Goal: Task Accomplishment & Management: Use online tool/utility

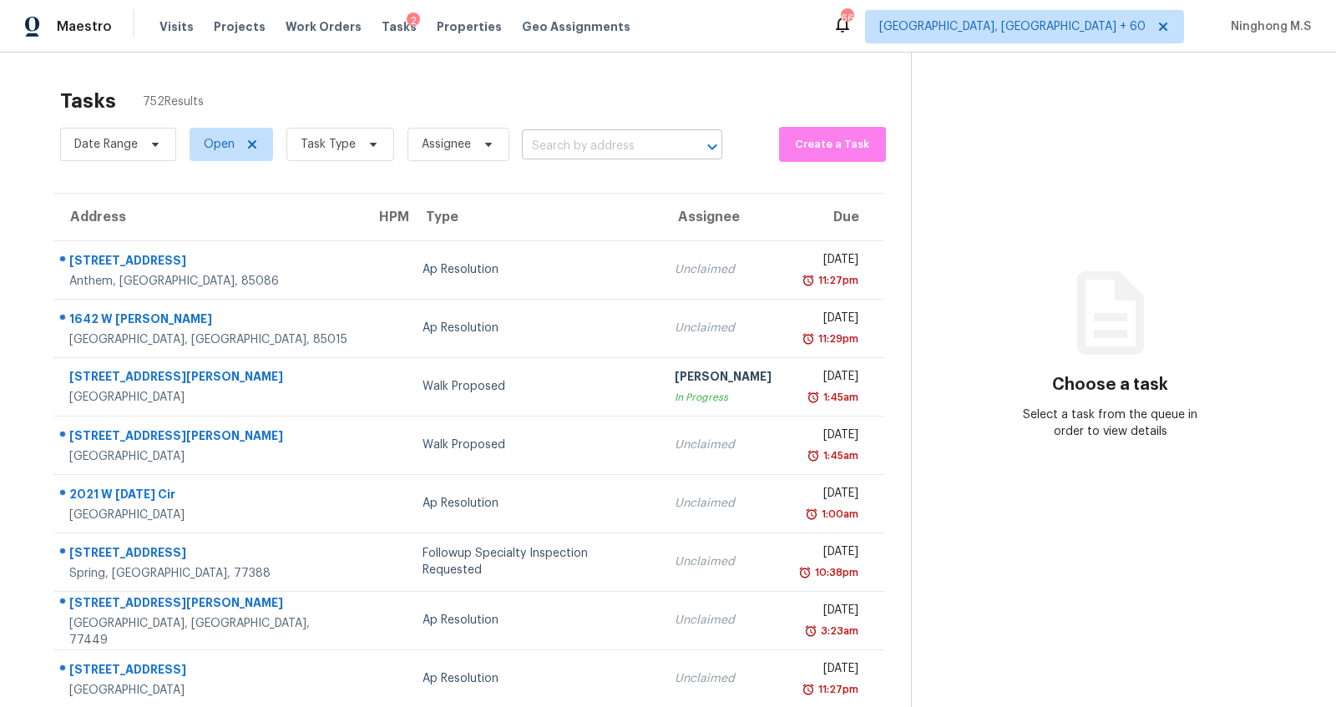
click at [556, 139] on input "text" at bounding box center [599, 147] width 154 height 26
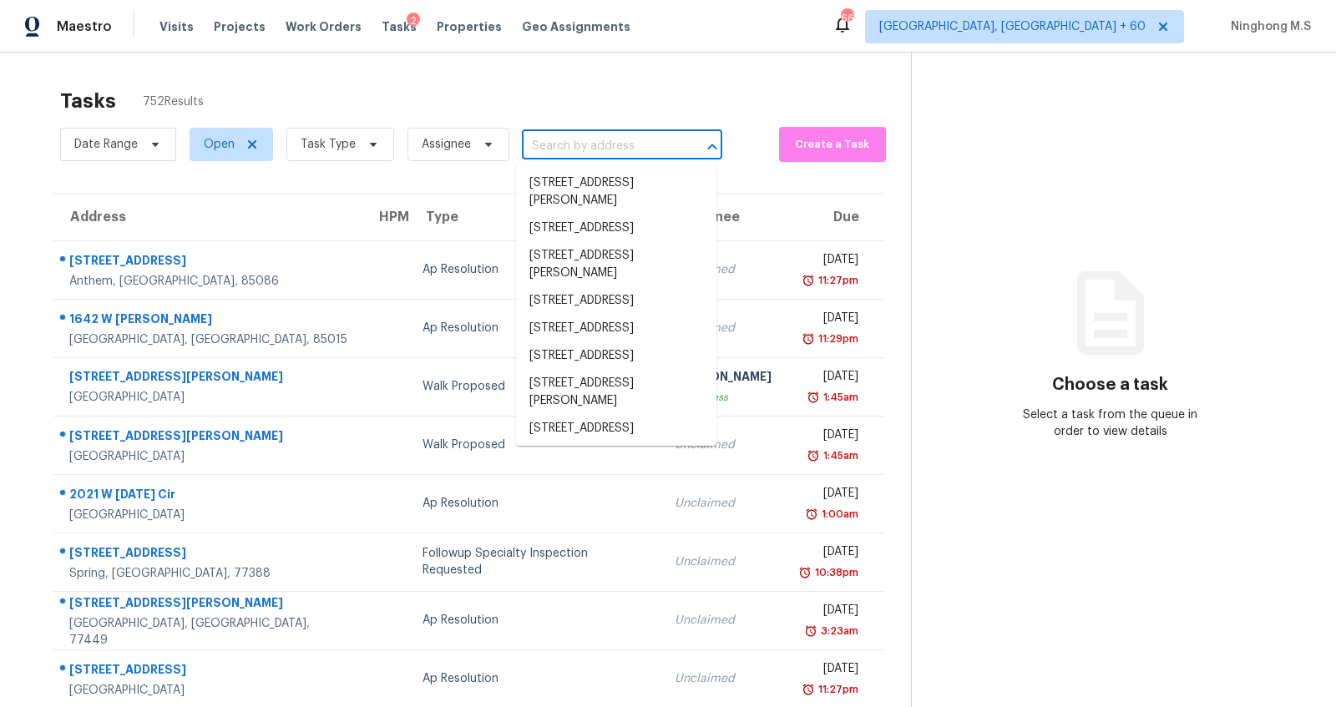
paste input "[STREET_ADDRESS]"
type input "[STREET_ADDRESS]"
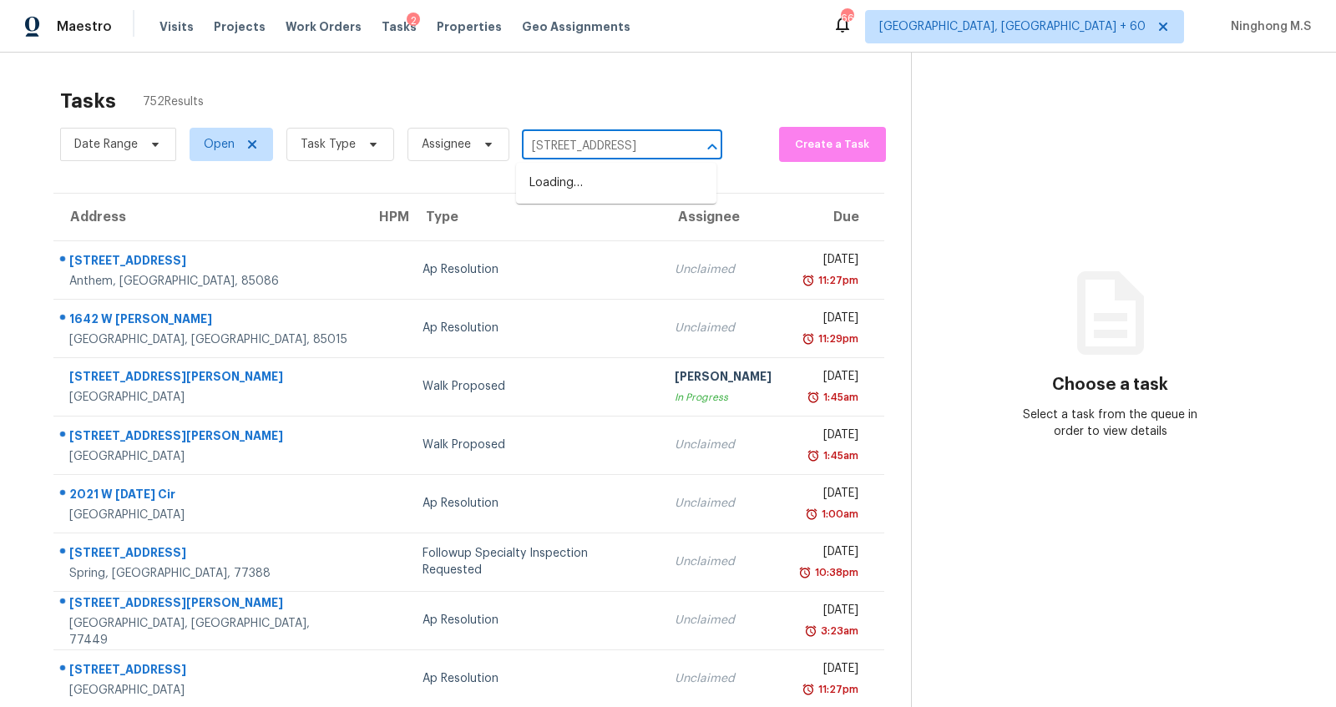
scroll to position [0, 86]
click at [597, 197] on li "[STREET_ADDRESS]" at bounding box center [616, 184] width 200 height 28
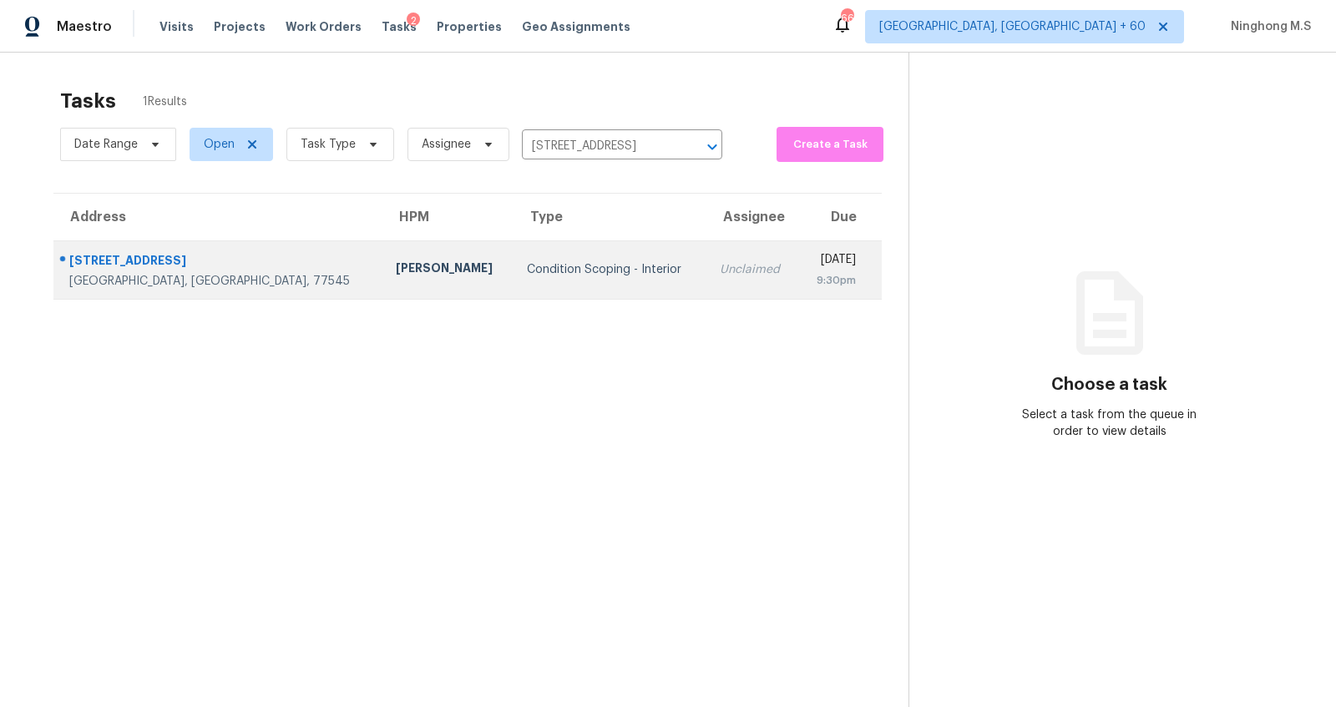
click at [382, 280] on td "[PERSON_NAME]" at bounding box center [447, 269] width 131 height 58
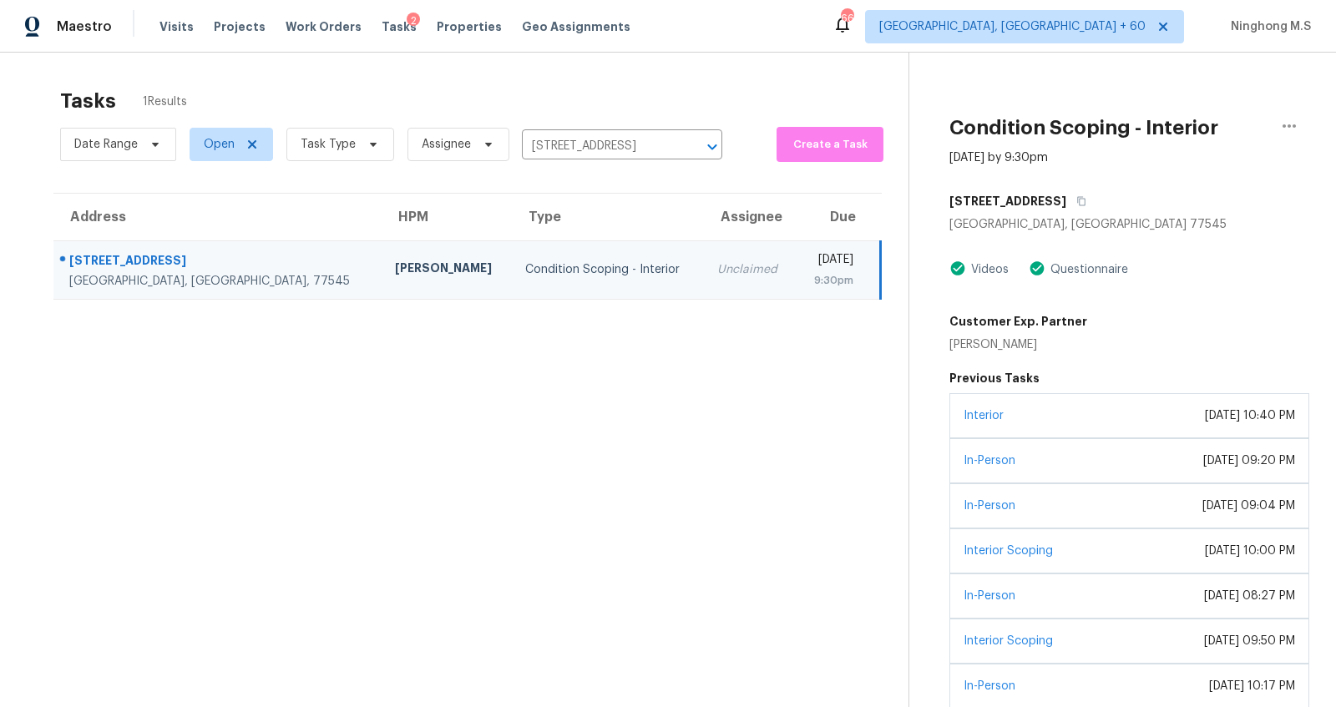
scroll to position [80, 0]
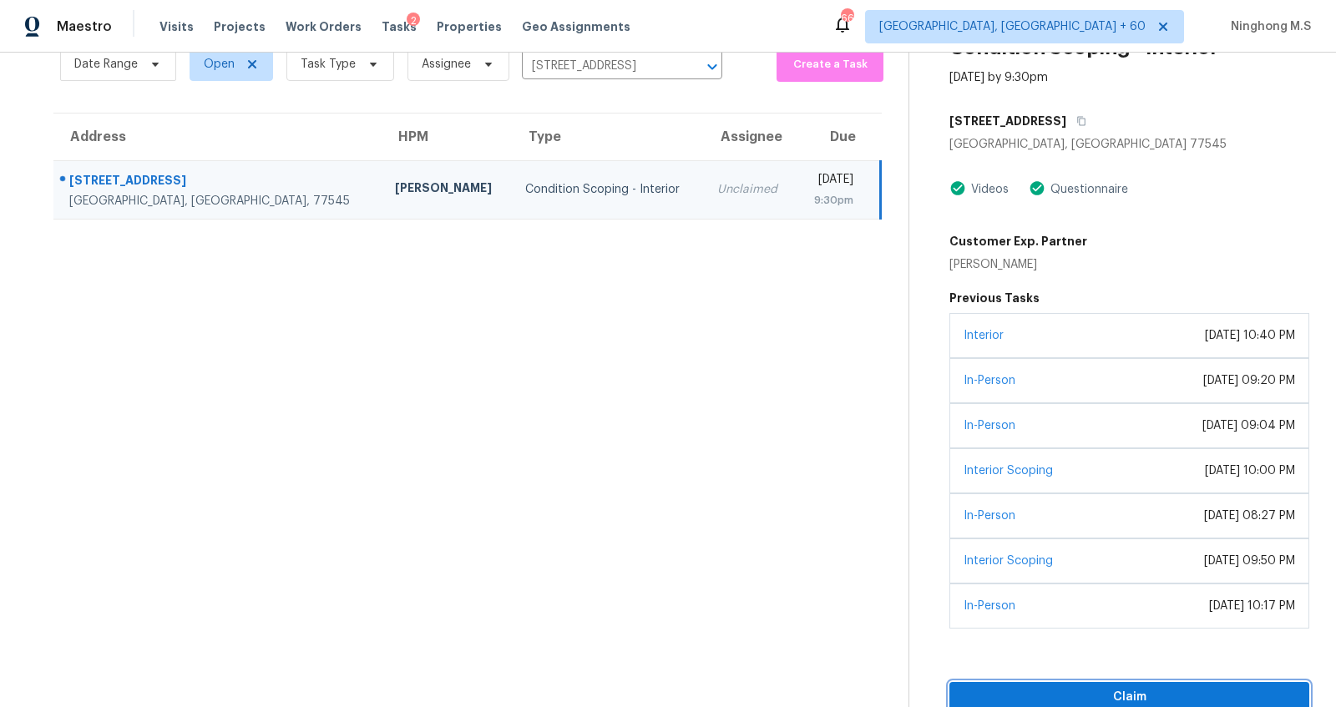
click at [1121, 687] on span "Claim" at bounding box center [1129, 697] width 333 height 21
click at [1143, 696] on span "Start Assessment" at bounding box center [1129, 697] width 333 height 21
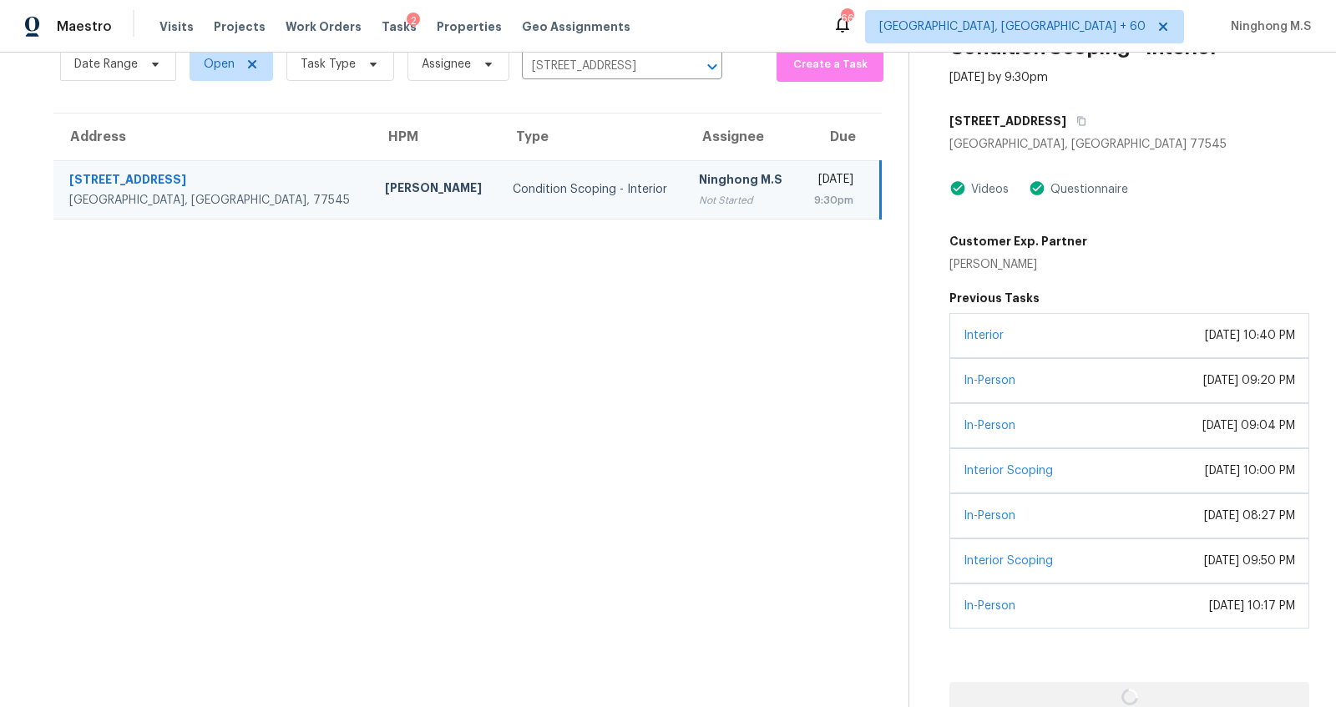
scroll to position [79, 0]
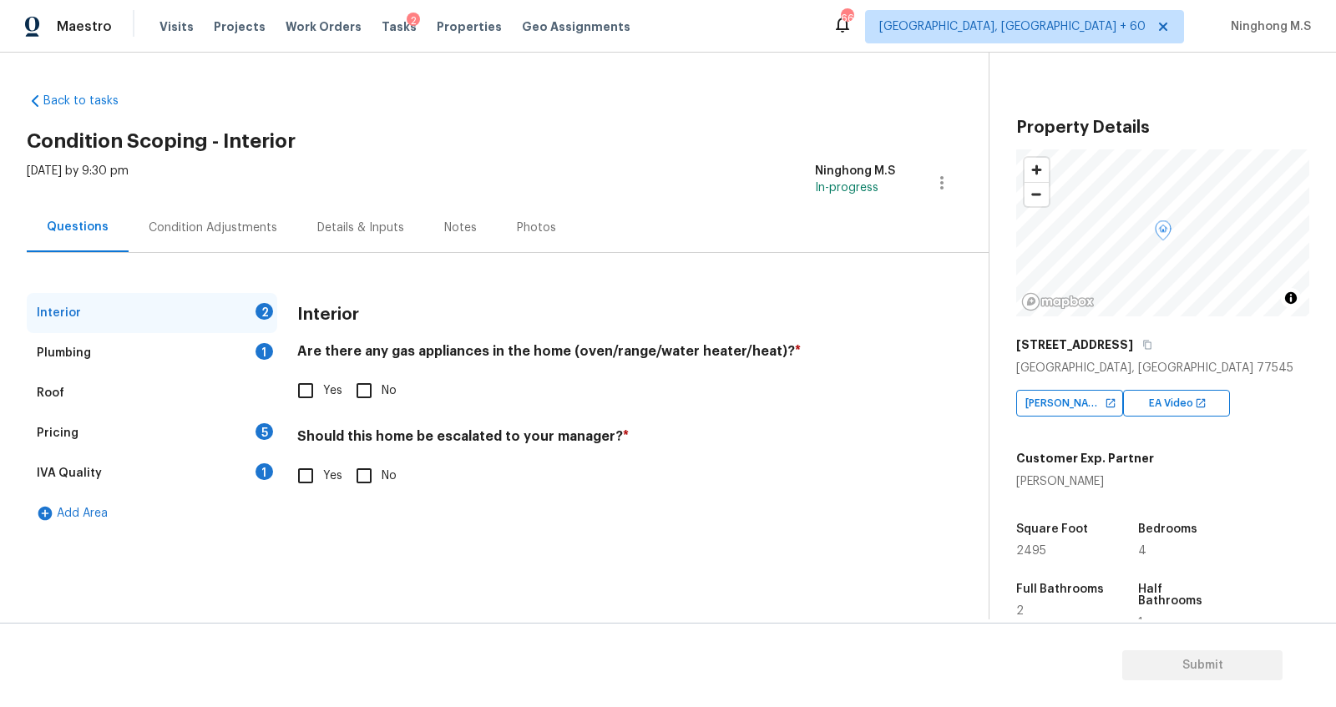
click at [212, 229] on div "Condition Adjustments" at bounding box center [213, 228] width 129 height 17
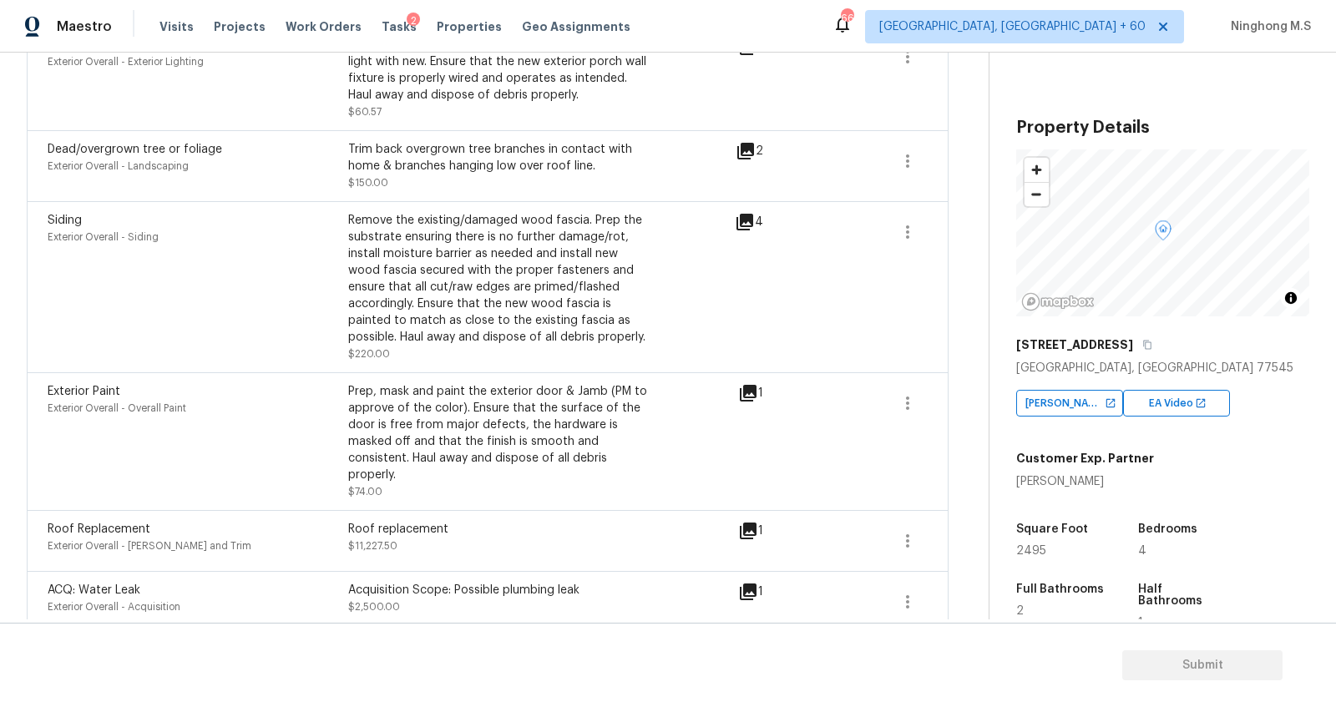
scroll to position [1869, 0]
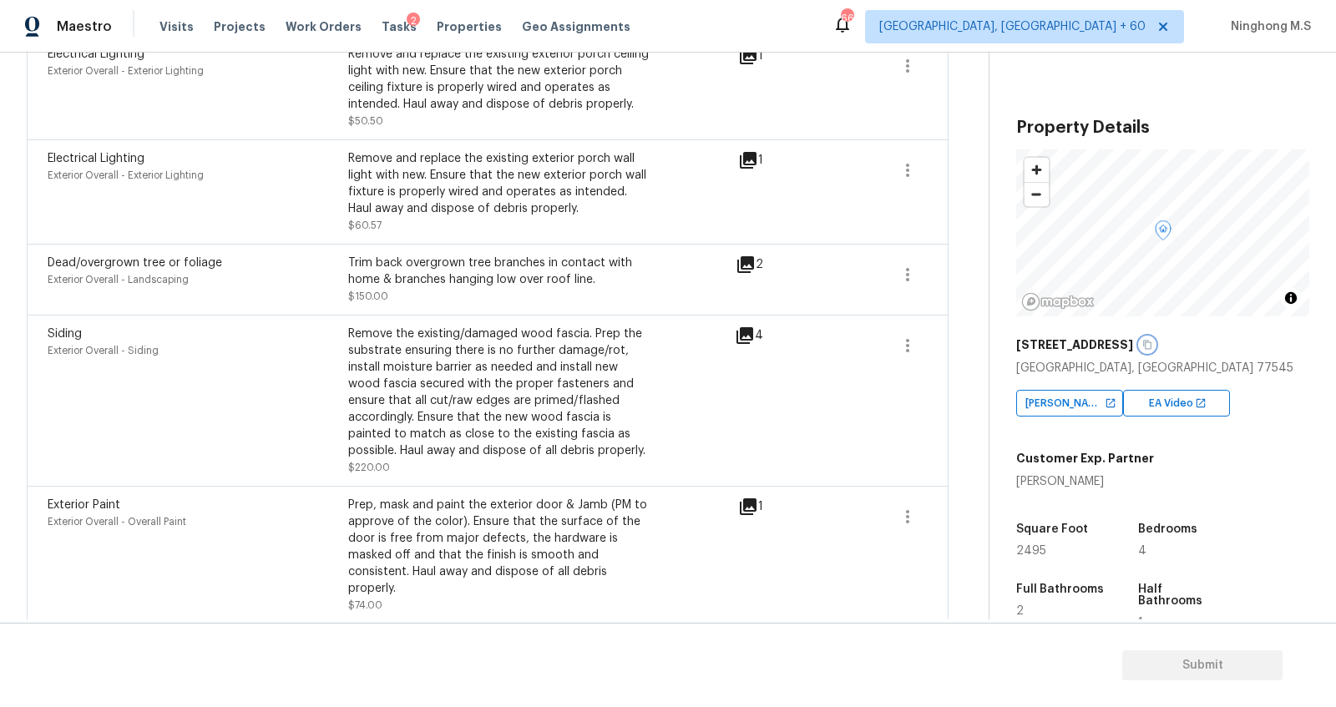
click at [1152, 343] on icon "button" at bounding box center [1147, 345] width 10 height 10
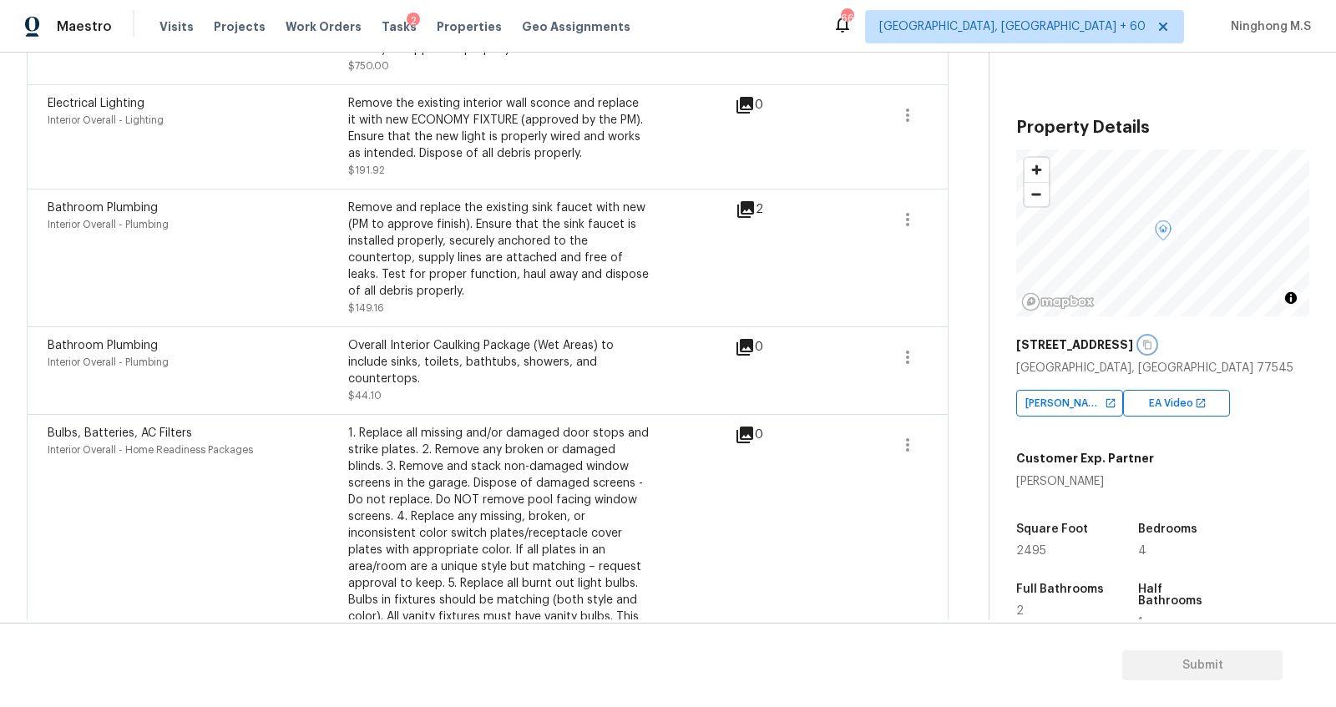
scroll to position [0, 0]
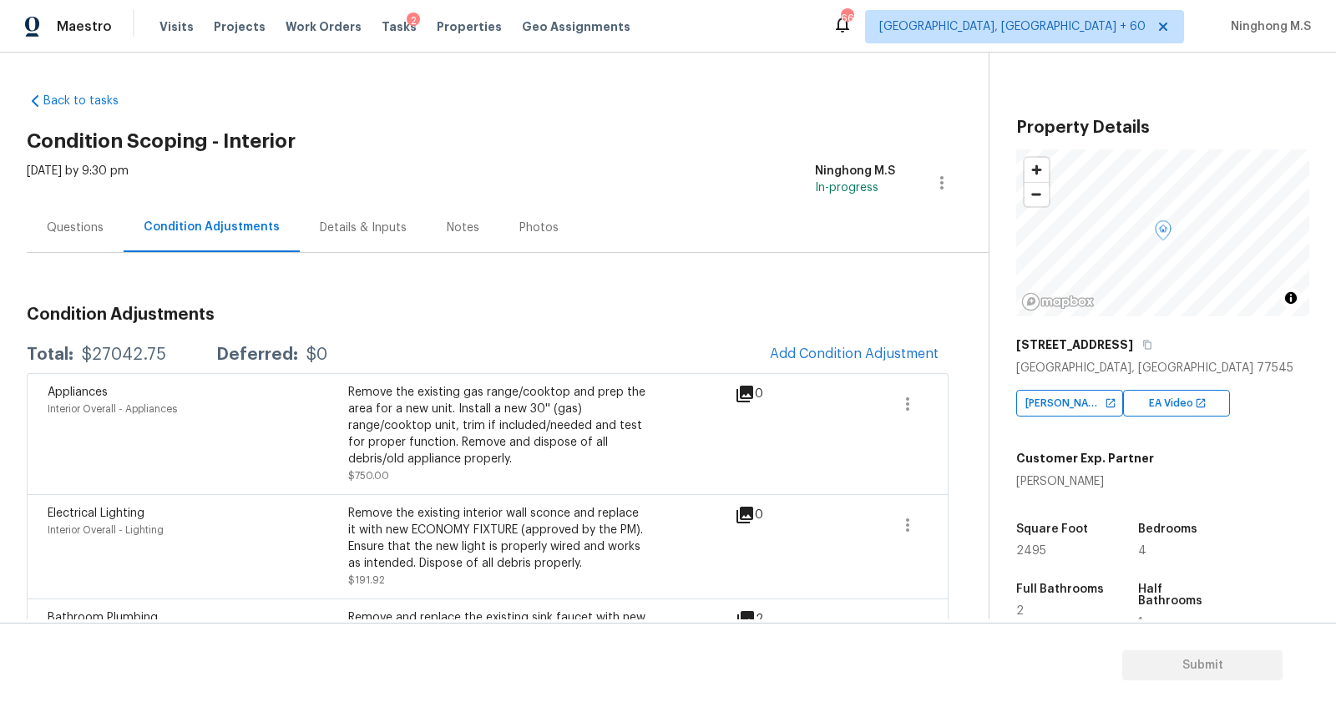
click at [70, 230] on div "Questions" at bounding box center [75, 228] width 57 height 17
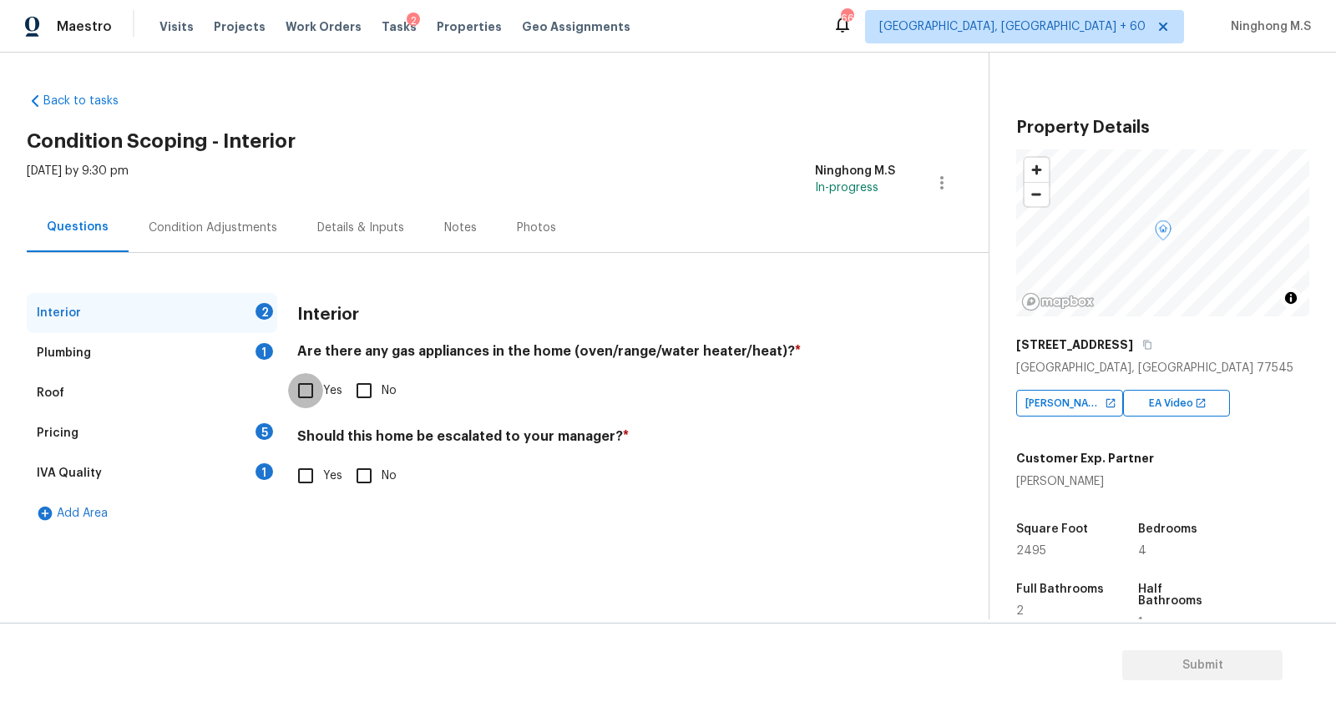
click at [300, 394] on input "Yes" at bounding box center [305, 390] width 35 height 35
checkbox input "true"
click at [366, 473] on input "No" at bounding box center [364, 475] width 35 height 35
checkbox input "true"
click at [116, 361] on div "Plumbing 1" at bounding box center [152, 353] width 251 height 40
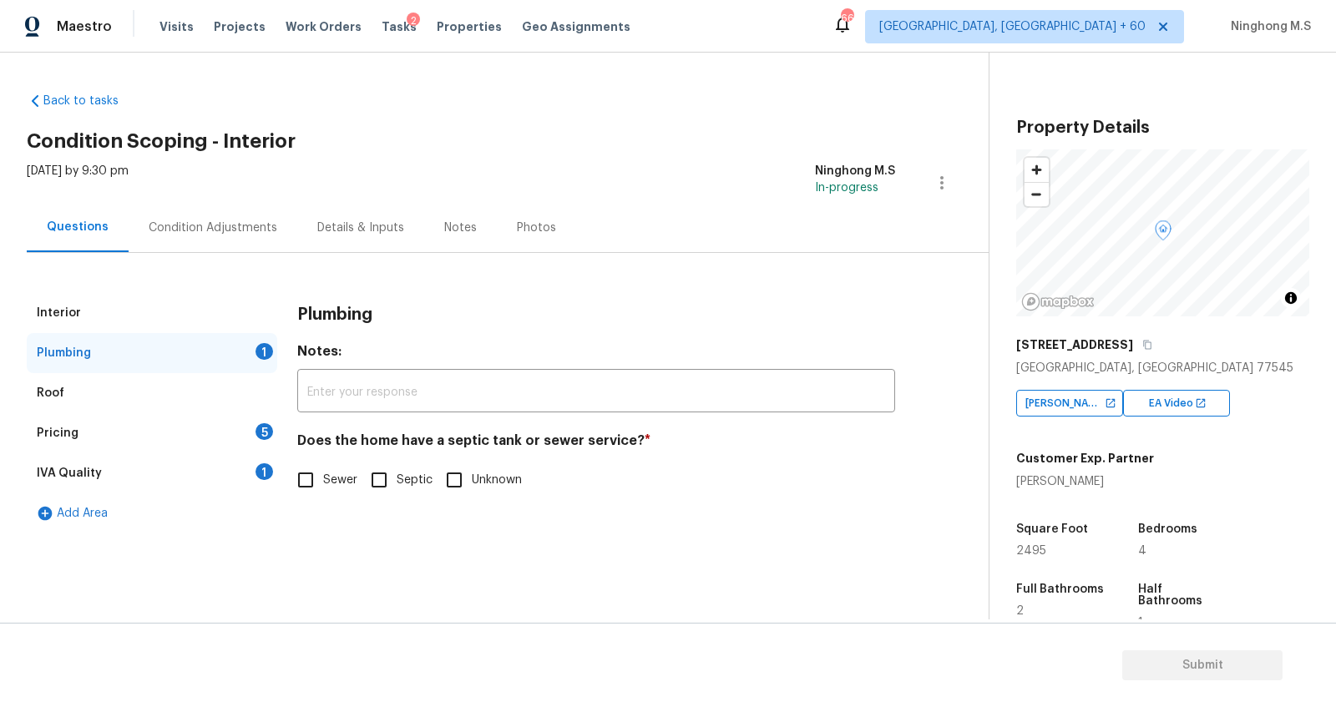
click at [302, 474] on input "Sewer" at bounding box center [305, 480] width 35 height 35
checkbox input "true"
click at [76, 430] on div "Pricing 5" at bounding box center [152, 433] width 251 height 40
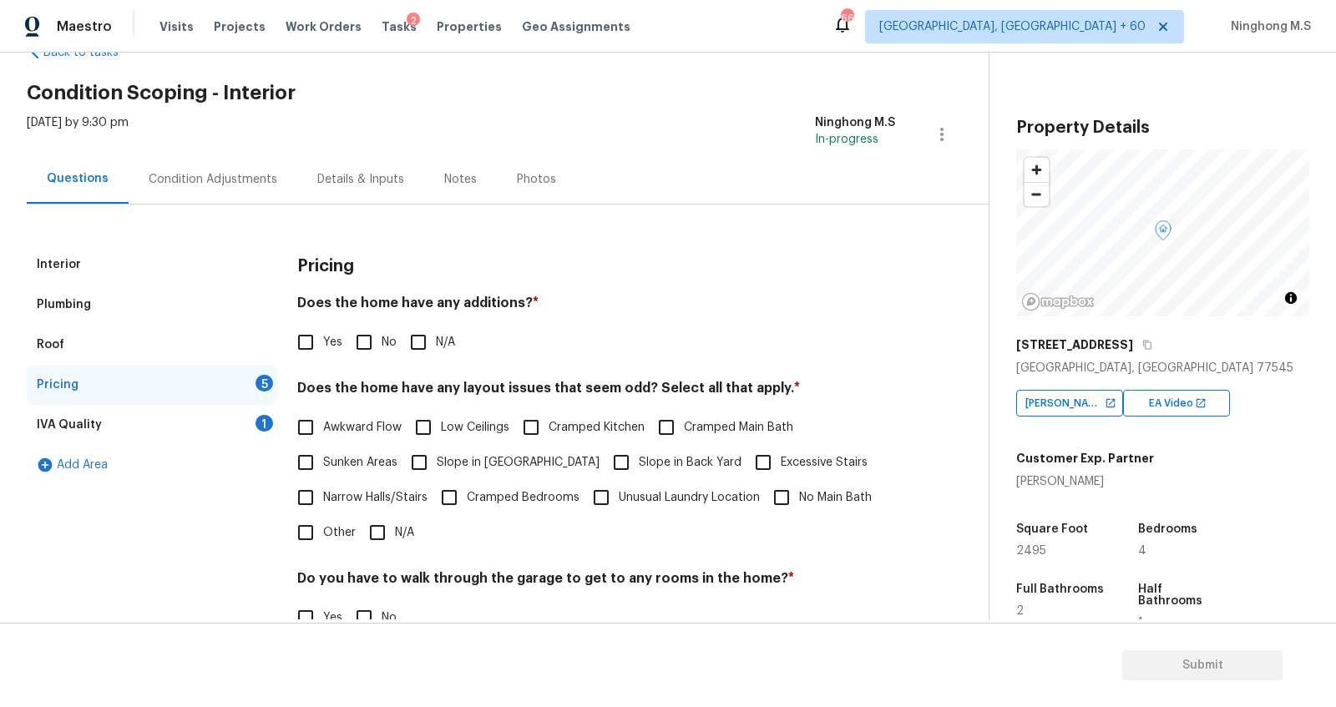
scroll to position [44, 0]
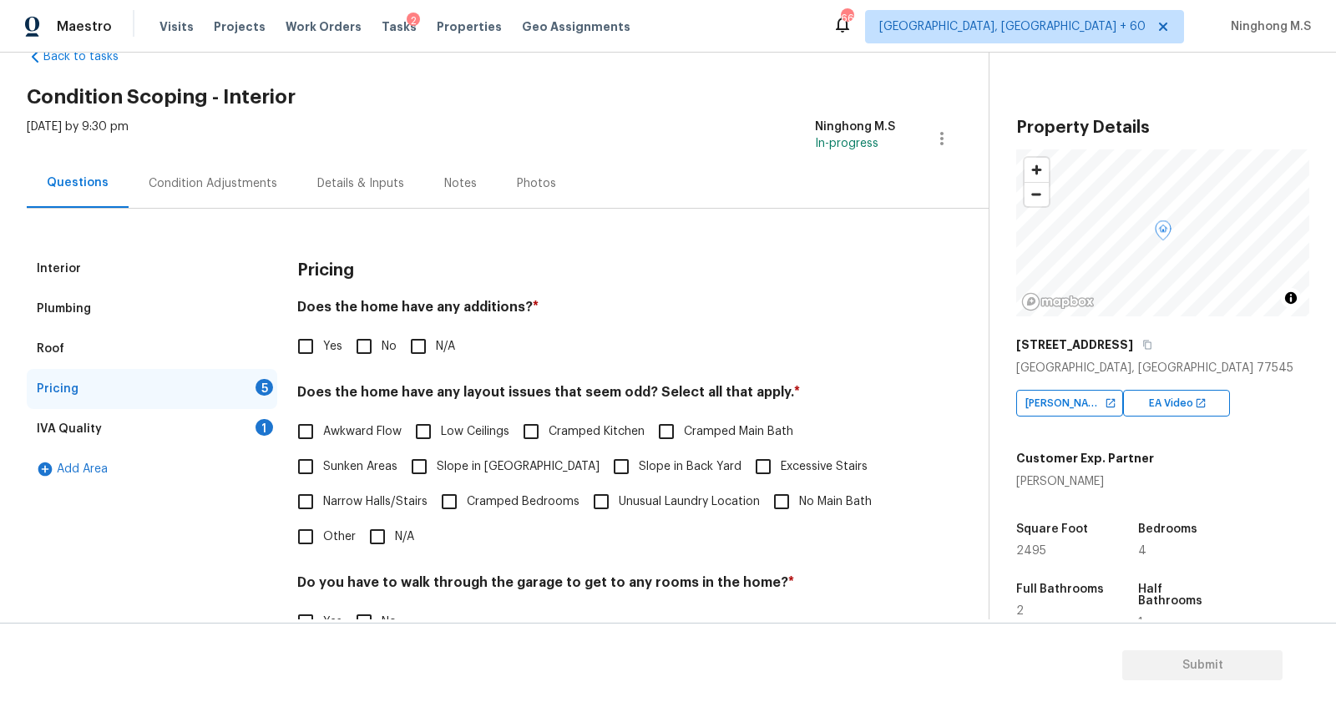
click at [79, 276] on div "Interior" at bounding box center [152, 269] width 251 height 40
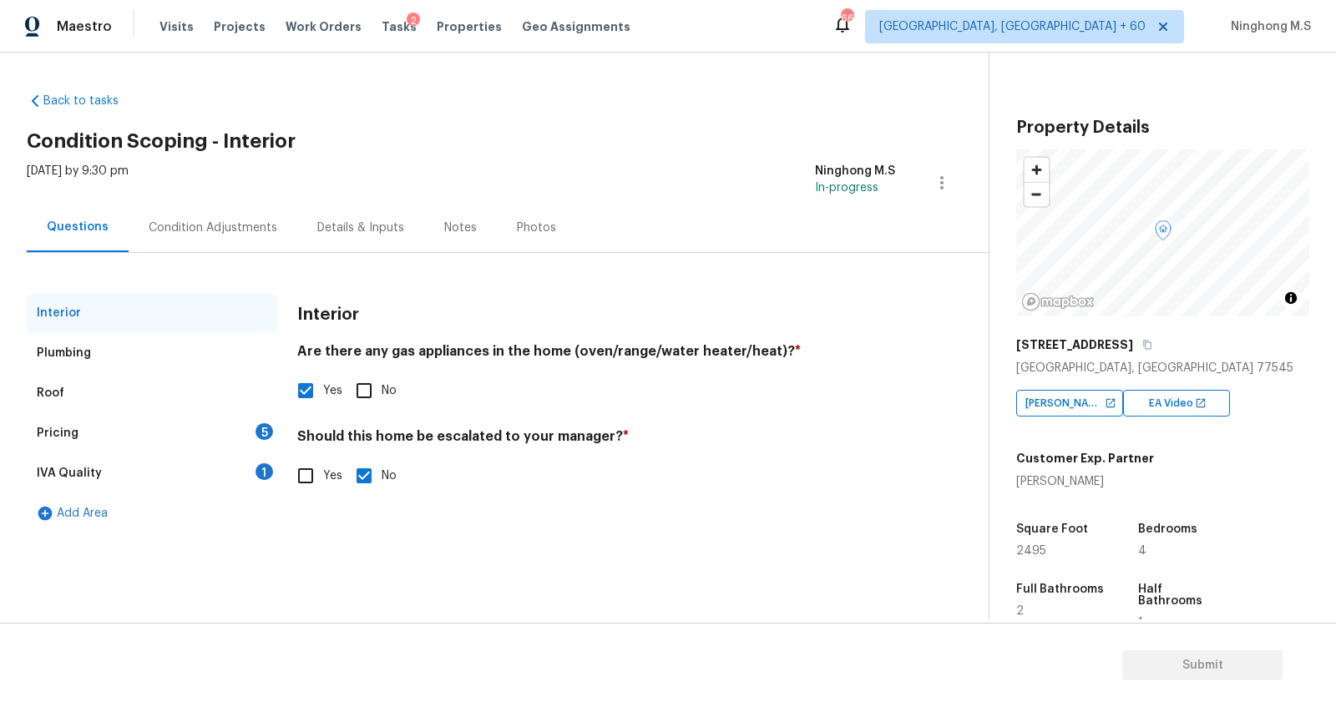
click at [68, 353] on div "Plumbing" at bounding box center [64, 353] width 54 height 17
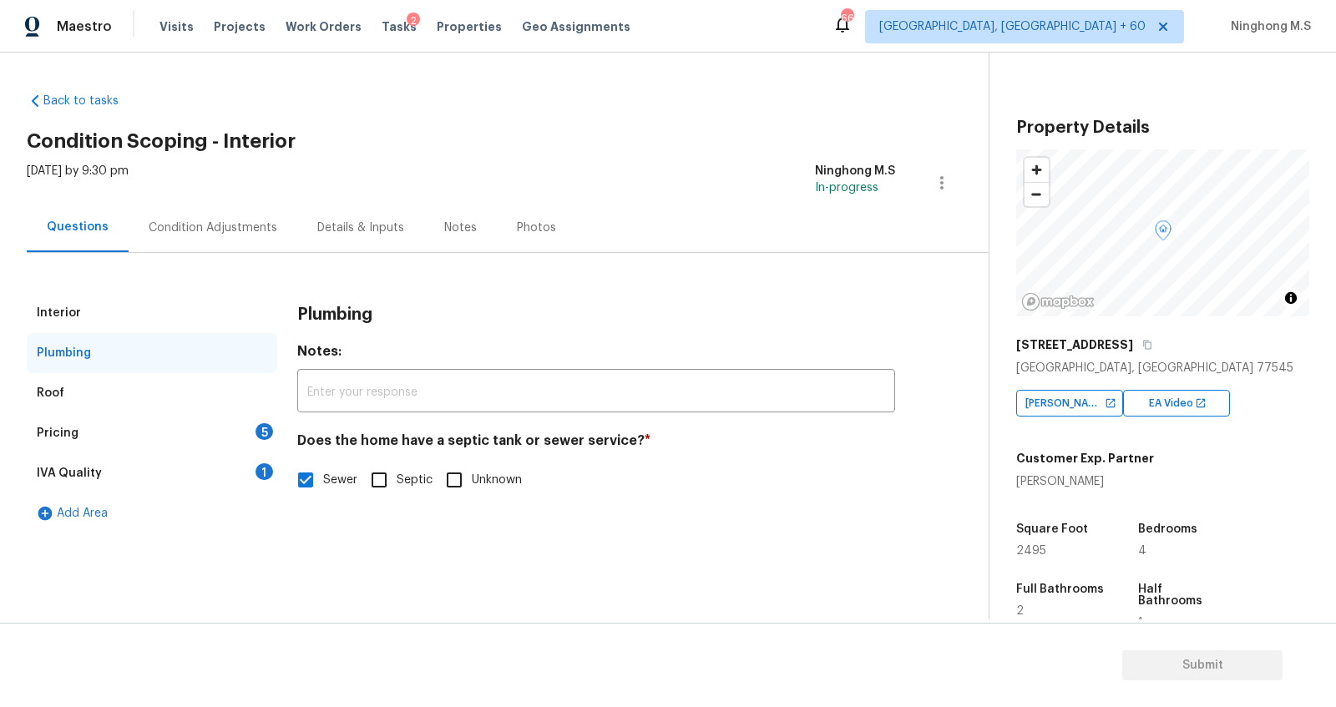
click at [48, 390] on div "Roof" at bounding box center [51, 393] width 28 height 17
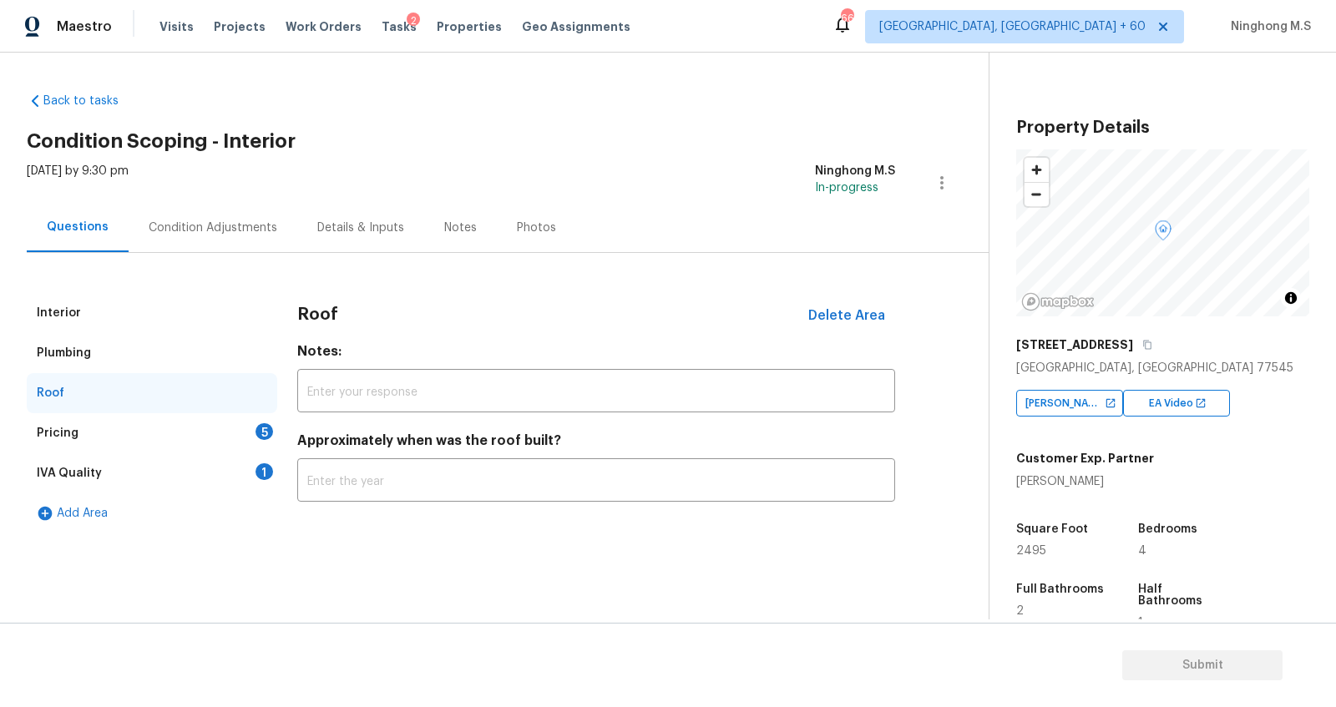
click at [63, 439] on div "Pricing" at bounding box center [58, 433] width 42 height 17
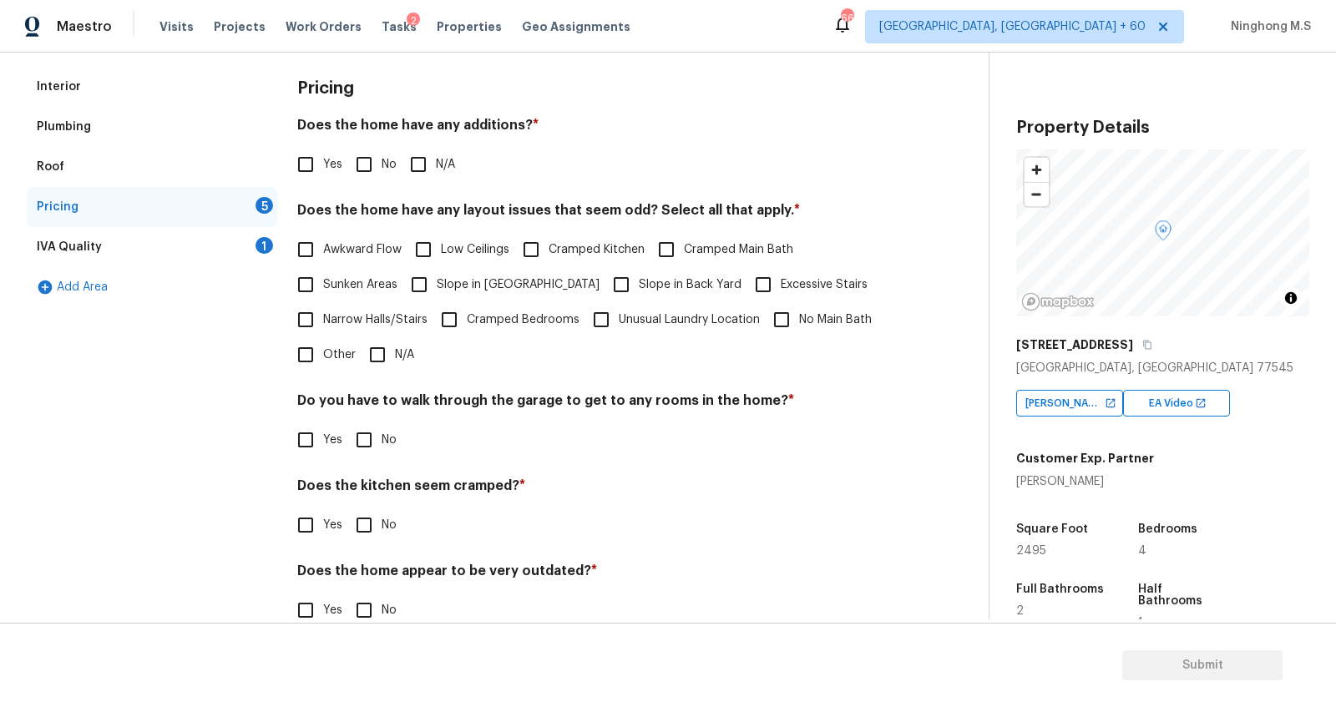
scroll to position [240, 0]
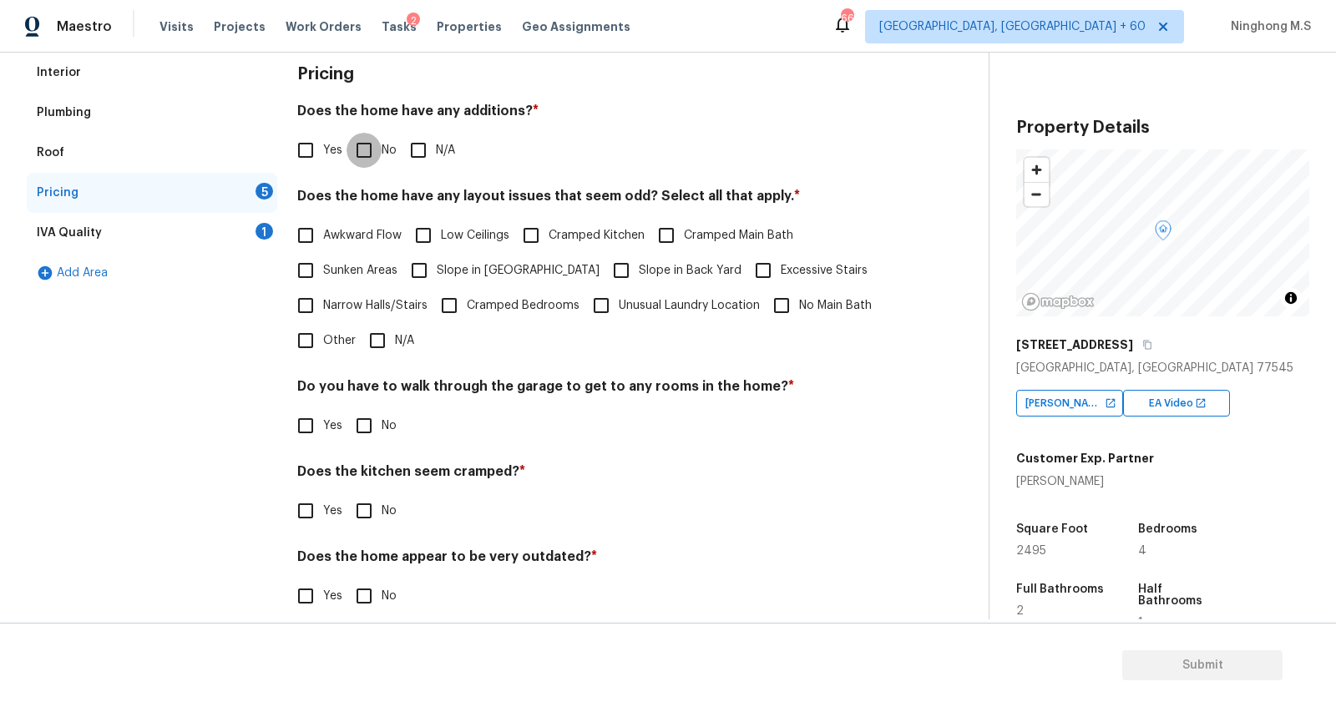
click at [370, 156] on input "No" at bounding box center [364, 150] width 35 height 35
checkbox input "true"
click at [380, 336] on input "N/A" at bounding box center [377, 340] width 35 height 35
checkbox input "true"
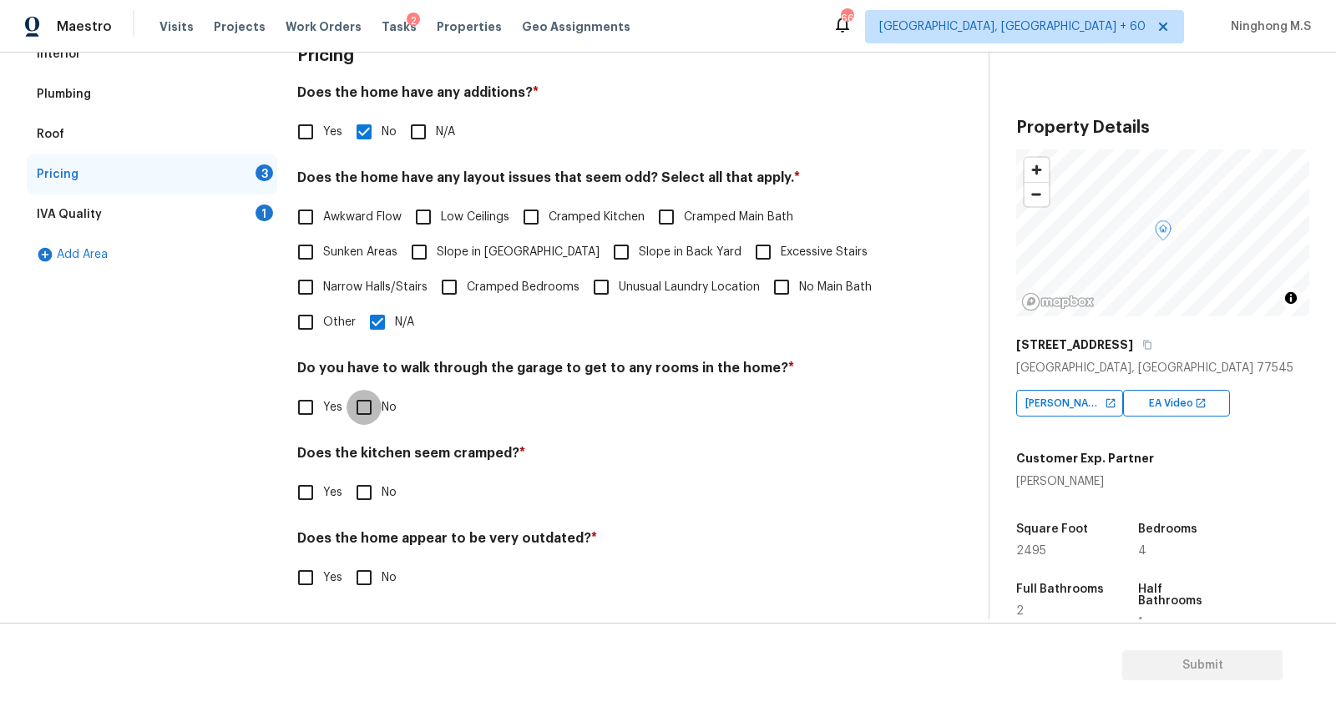
click at [360, 399] on input "No" at bounding box center [364, 407] width 35 height 35
click at [364, 402] on input "No" at bounding box center [364, 409] width 35 height 35
checkbox input "false"
click at [73, 217] on div "IVA Quality" at bounding box center [69, 214] width 65 height 17
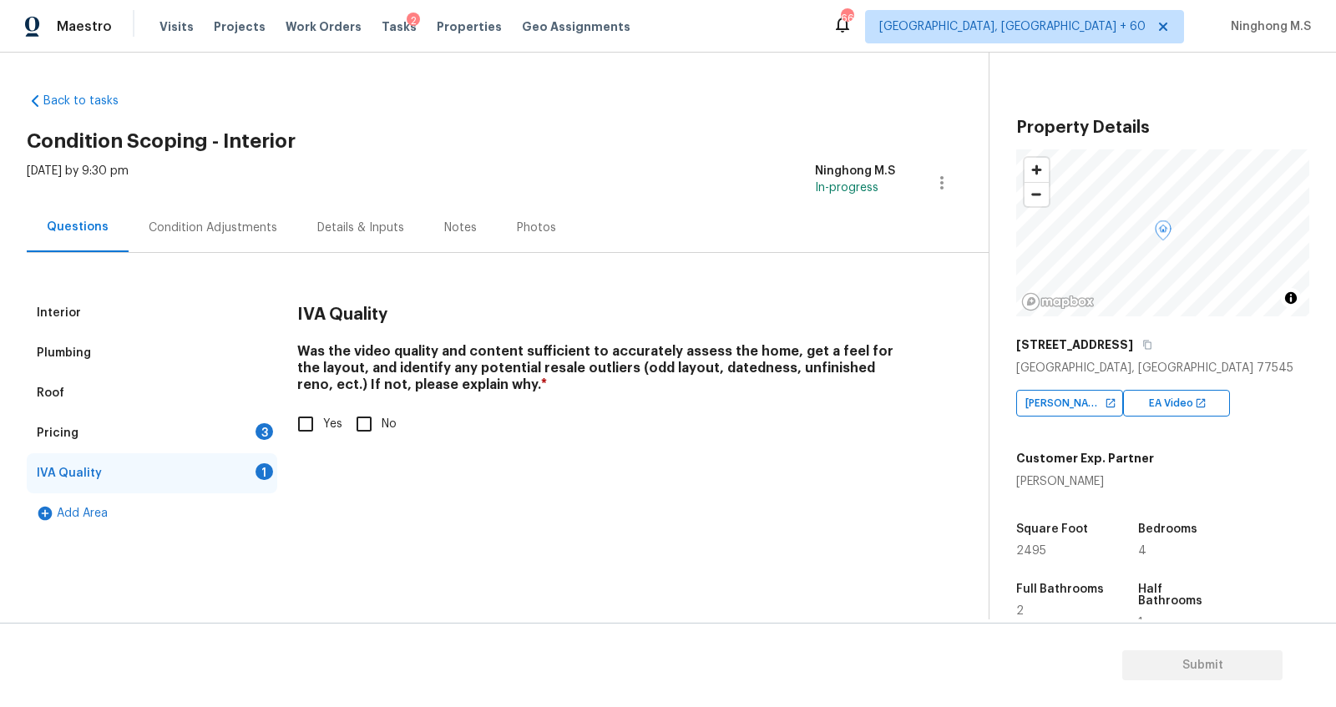
click at [298, 425] on input "Yes" at bounding box center [305, 424] width 35 height 35
checkbox input "true"
click at [256, 235] on div "Condition Adjustments" at bounding box center [213, 228] width 129 height 17
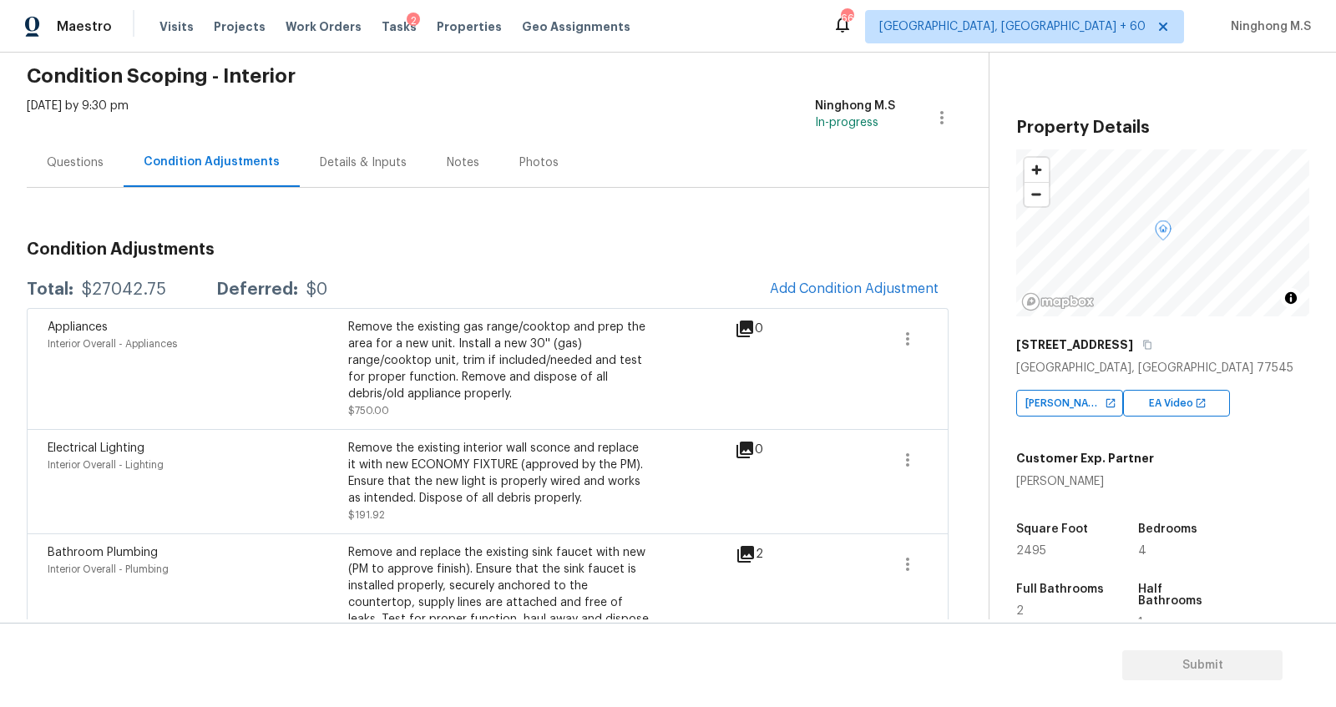
scroll to position [84, 0]
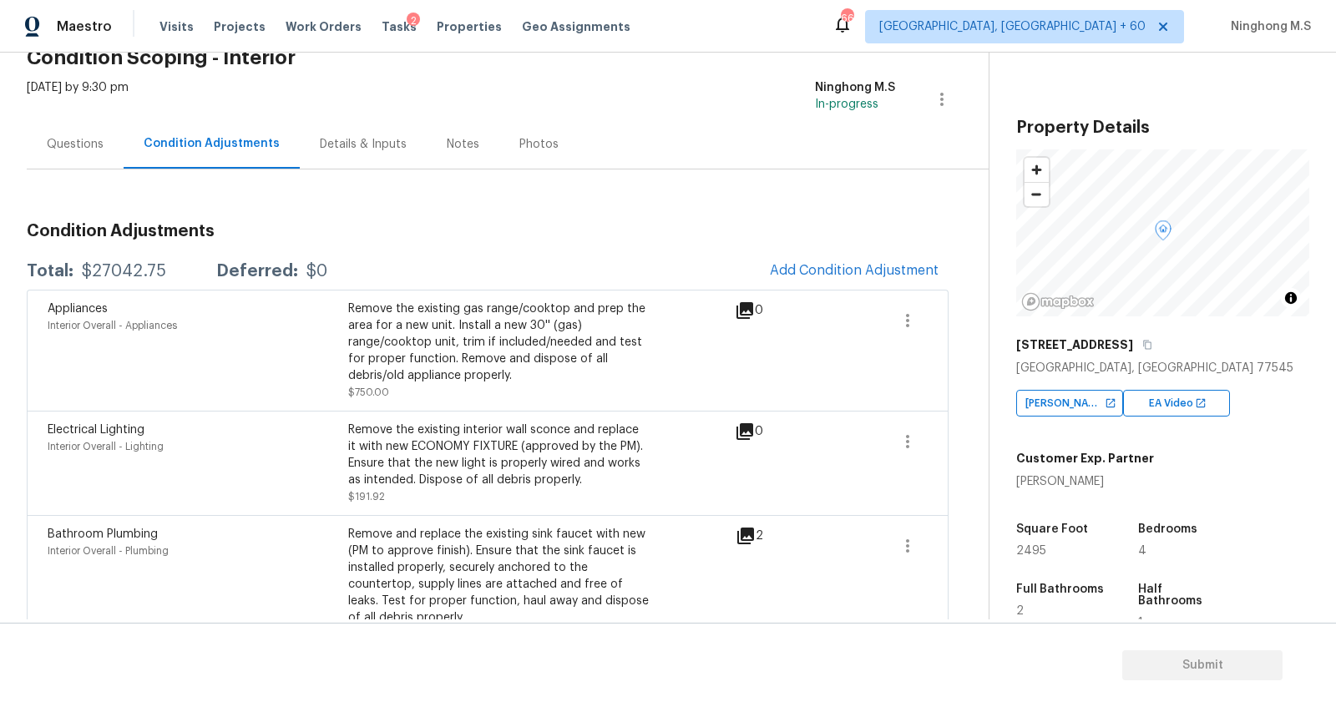
click at [337, 123] on div "Details & Inputs" at bounding box center [363, 143] width 127 height 49
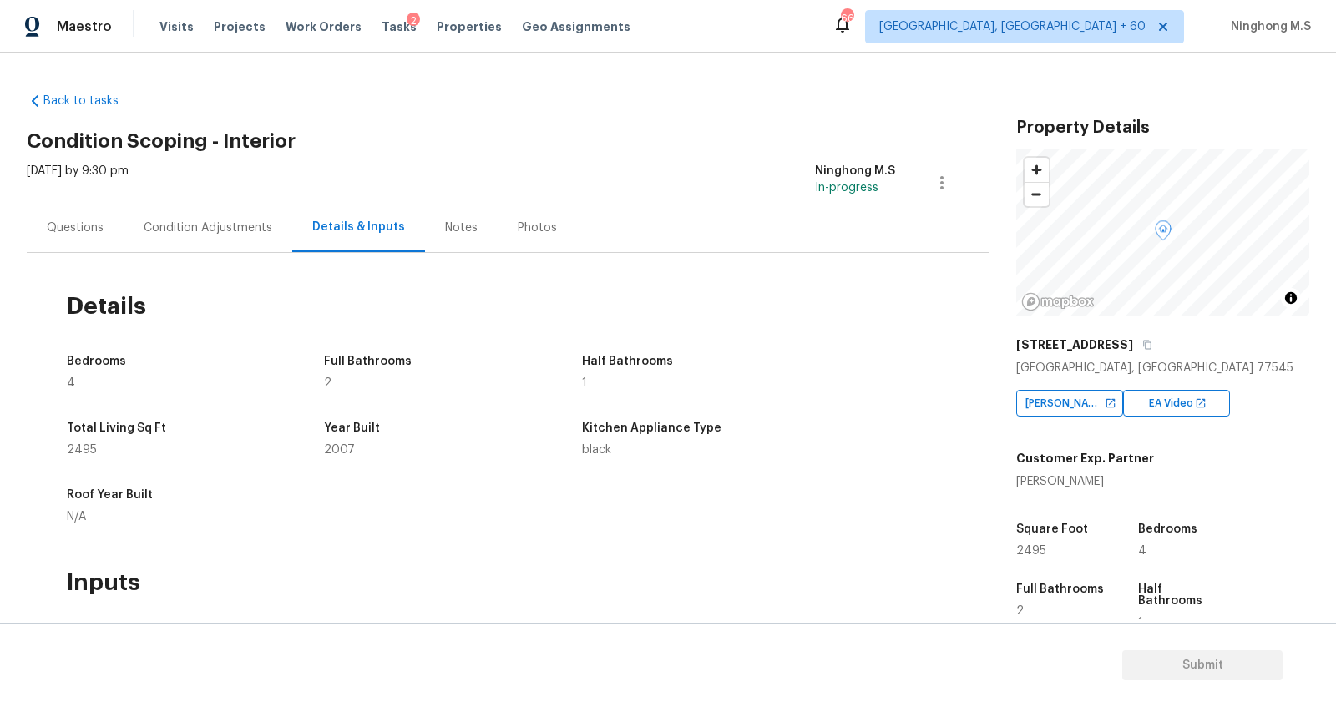
click at [198, 226] on div "Condition Adjustments" at bounding box center [208, 228] width 129 height 17
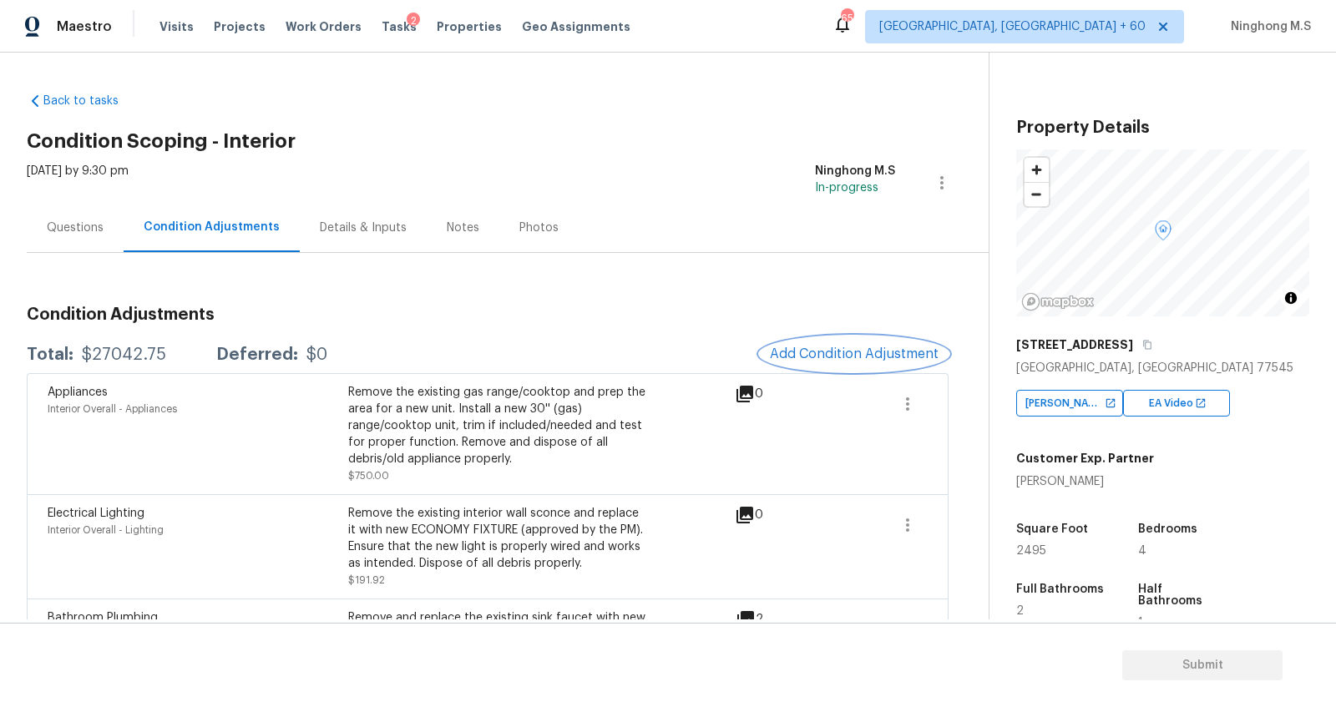
click at [845, 345] on button "Add Condition Adjustment" at bounding box center [854, 354] width 189 height 35
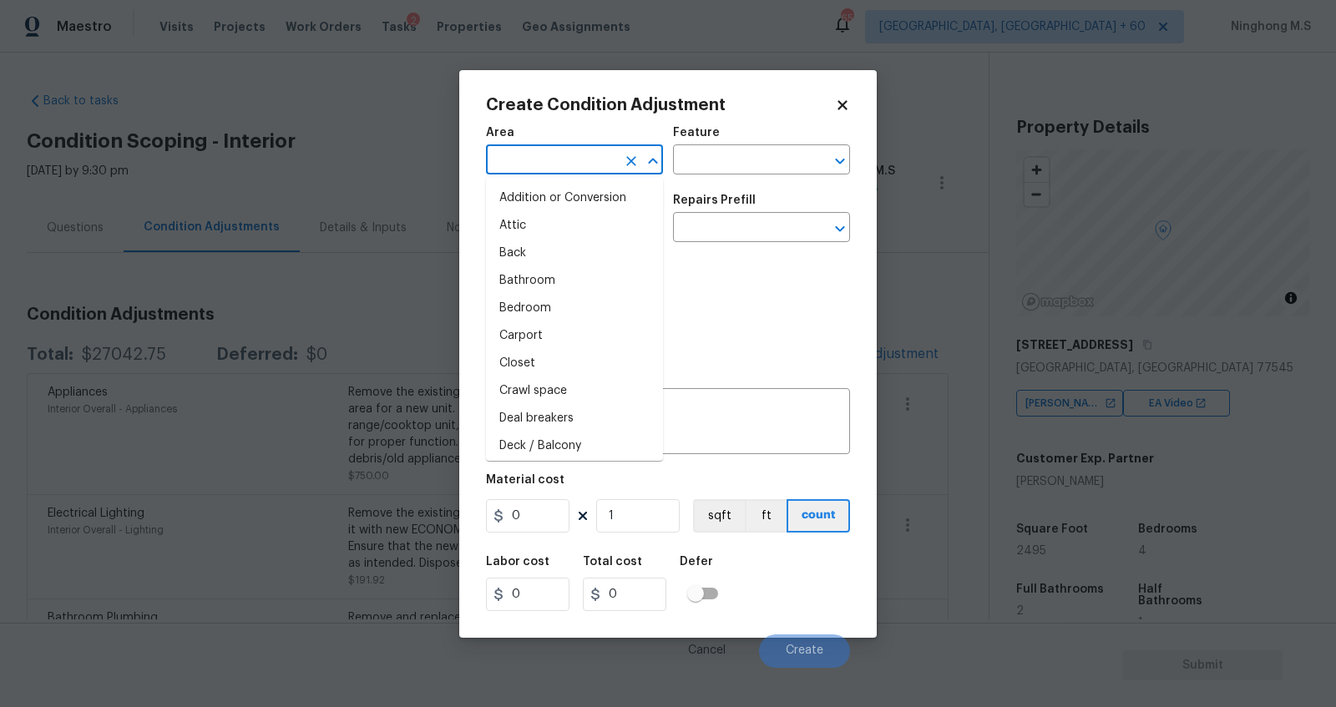
click at [569, 162] on input "text" at bounding box center [551, 162] width 130 height 26
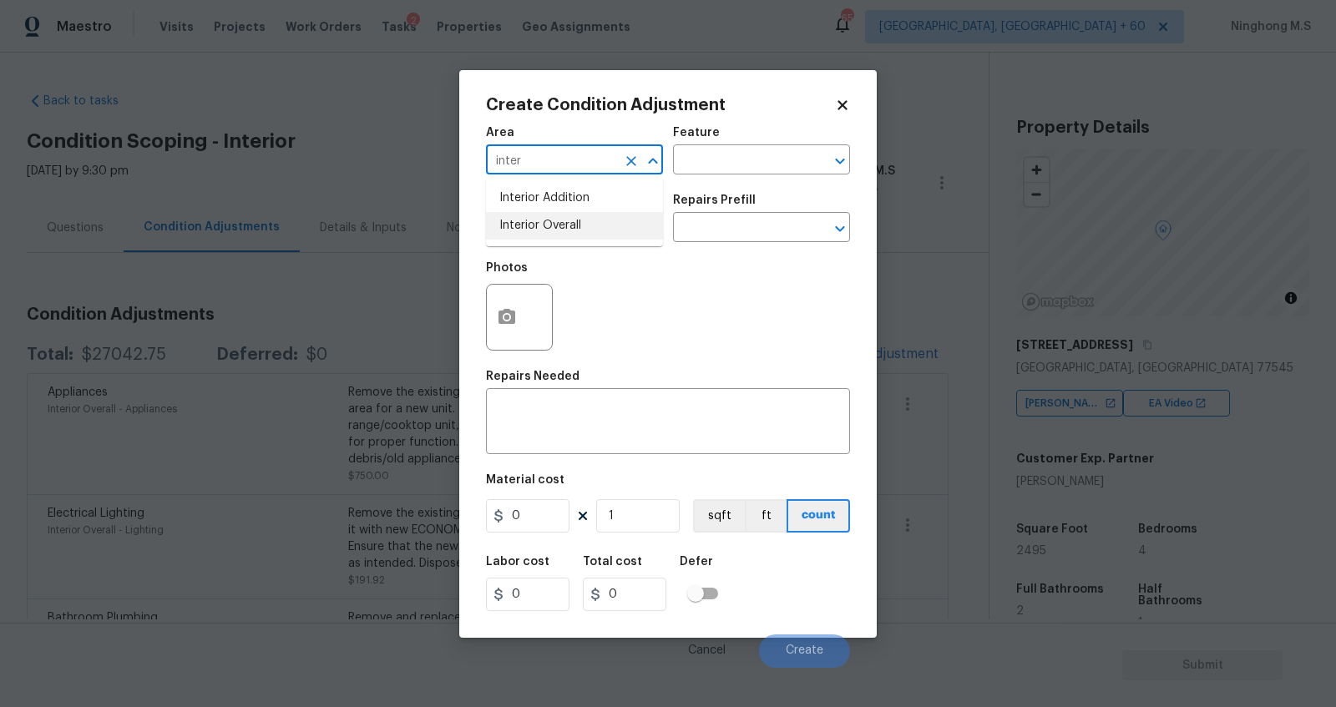
click at [598, 231] on li "Interior Overall" at bounding box center [574, 226] width 177 height 28
type input "Interior Overall"
click at [751, 160] on input "text" at bounding box center [738, 162] width 130 height 26
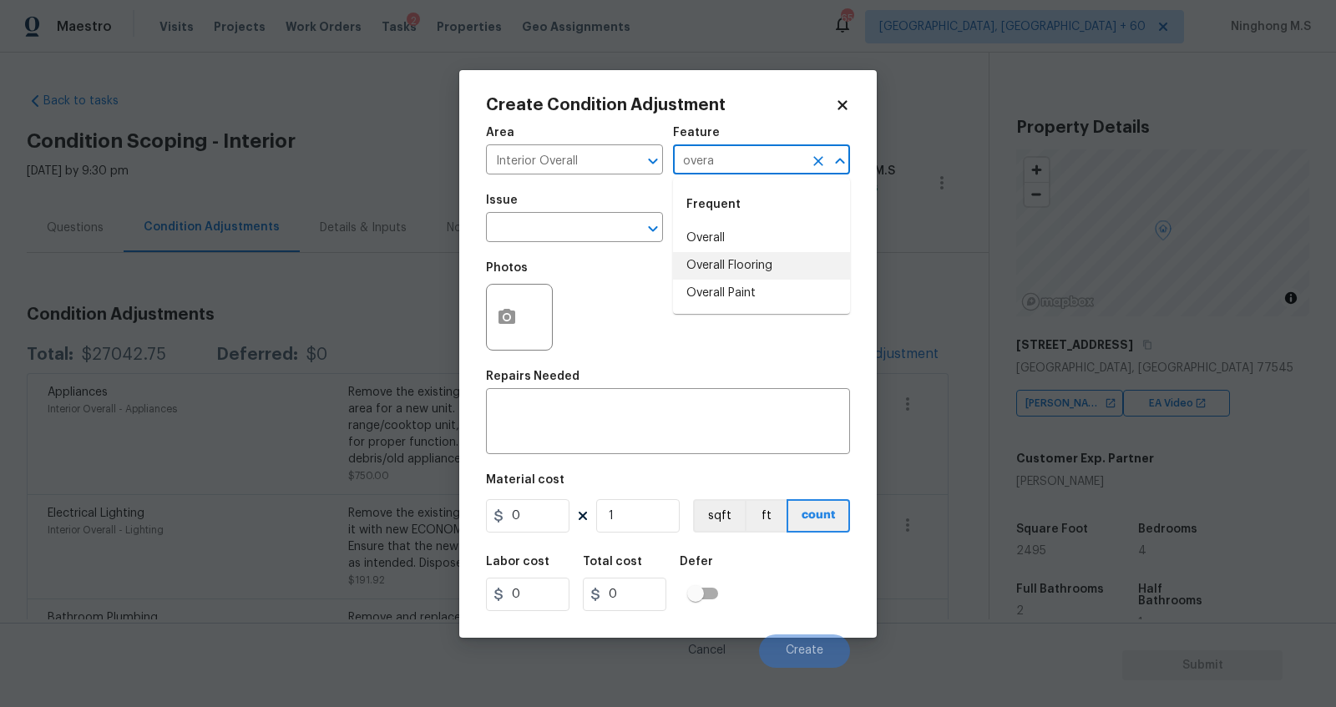
click at [759, 271] on li "Overall Flooring" at bounding box center [761, 266] width 177 height 28
type input "Overall Flooring"
click at [815, 163] on icon "Clear" at bounding box center [818, 161] width 10 height 10
click at [759, 292] on li "Overall Paint" at bounding box center [761, 294] width 177 height 28
type input "Overall Paint"
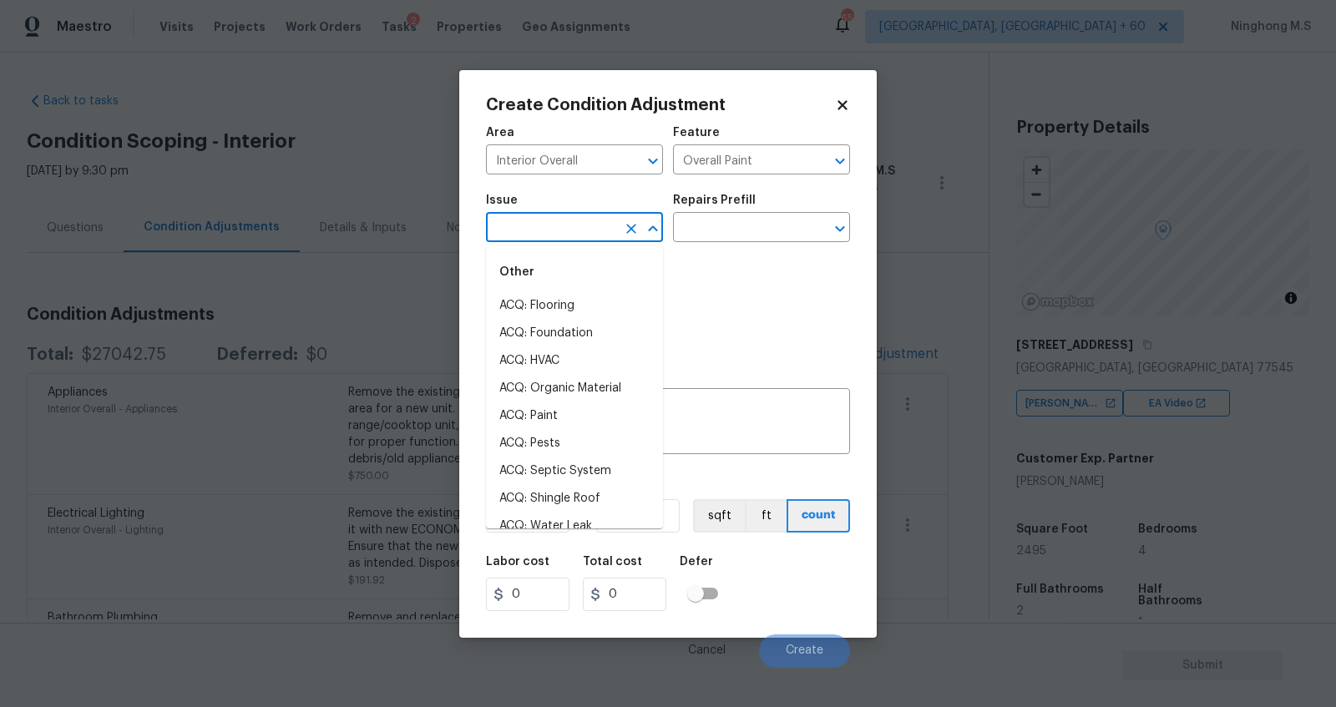
click at [560, 224] on input "text" at bounding box center [551, 229] width 130 height 26
click at [561, 415] on li "ACQ: Paint" at bounding box center [574, 416] width 177 height 28
type input "ACQ: Paint"
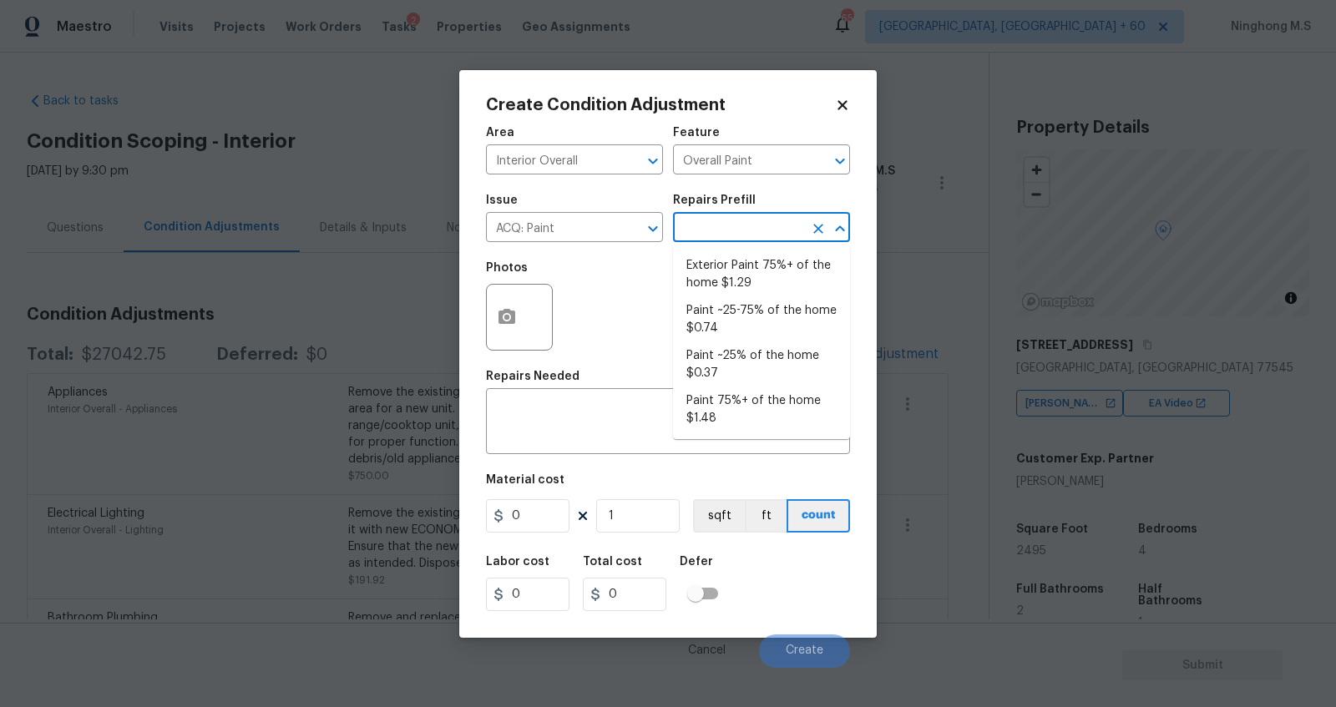
click at [752, 231] on input "text" at bounding box center [738, 229] width 130 height 26
click at [749, 411] on li "Paint 75%+ of the home $1.48" at bounding box center [761, 409] width 177 height 45
type input "Acquisition"
type textarea "Acquisition Scope: 75%+ of the home will likely require interior paint"
type input "1.48"
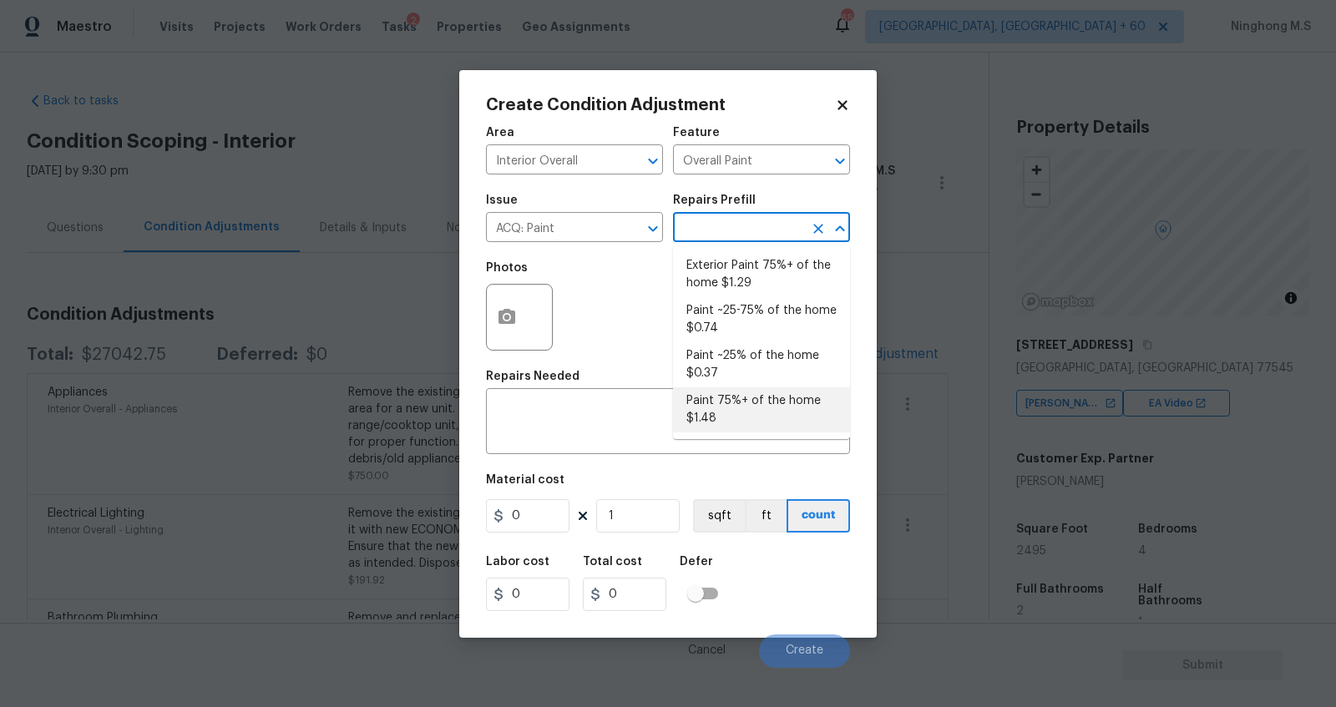
type input "1.48"
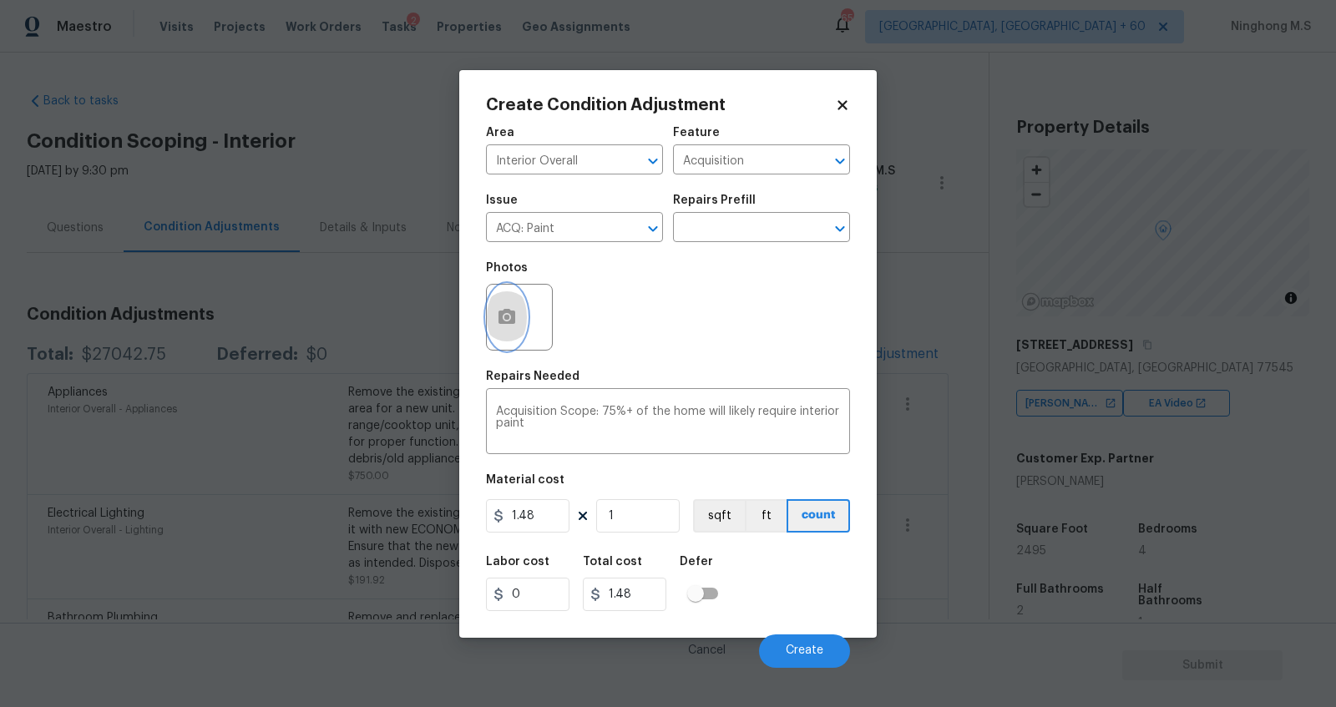
click at [507, 319] on circle "button" at bounding box center [506, 316] width 5 height 5
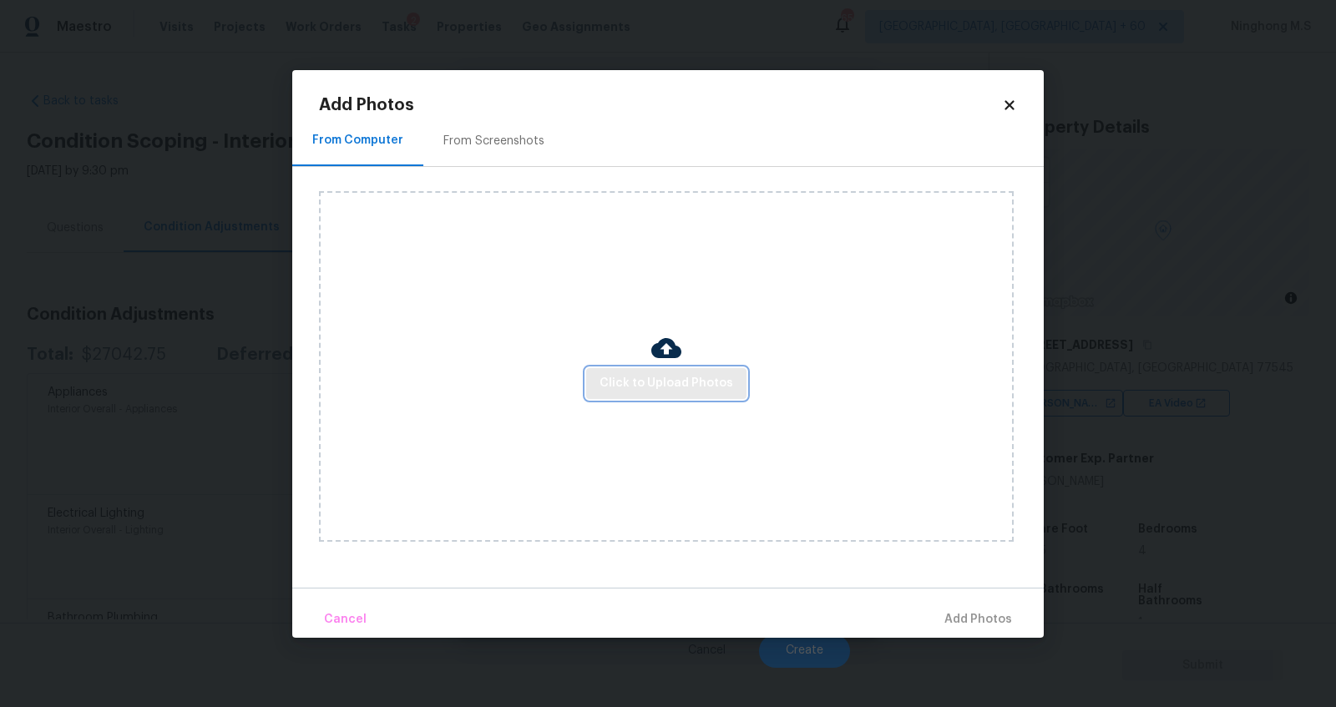
click at [669, 379] on span "Click to Upload Photos" at bounding box center [667, 383] width 134 height 21
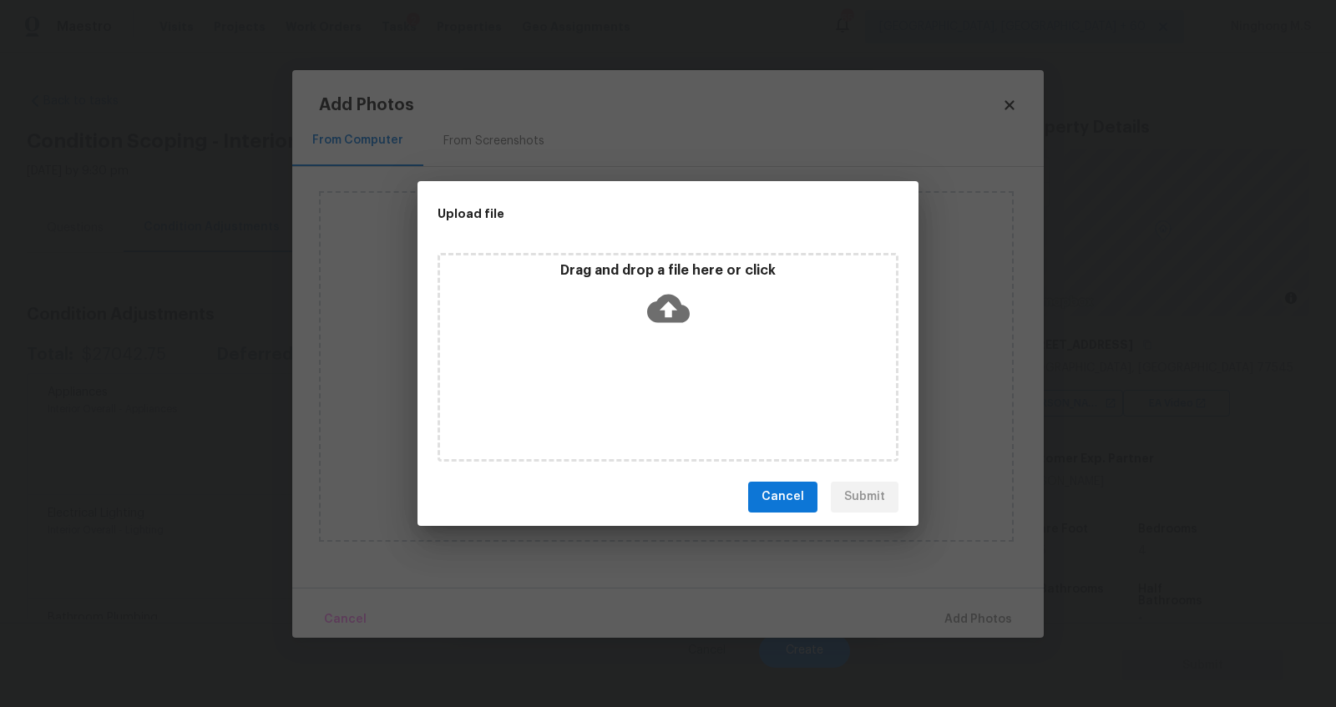
click at [661, 306] on icon at bounding box center [668, 308] width 43 height 28
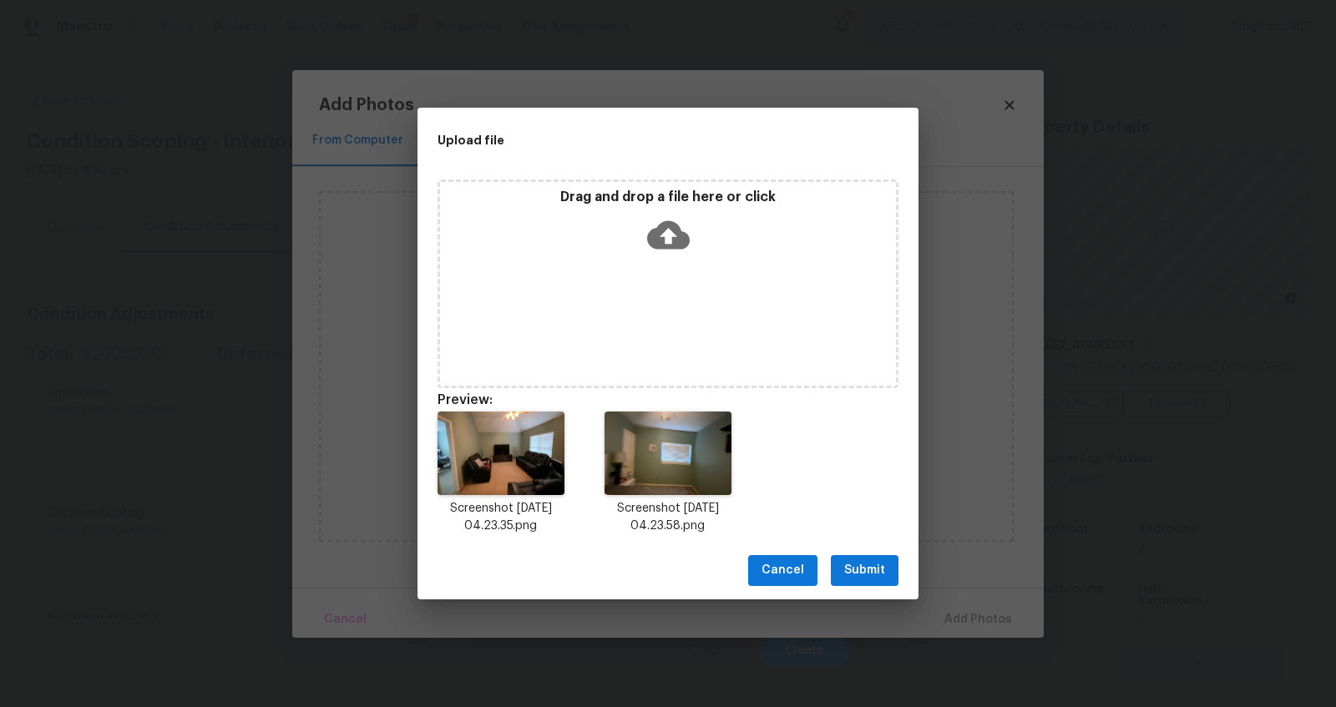
click at [664, 240] on icon at bounding box center [668, 234] width 43 height 28
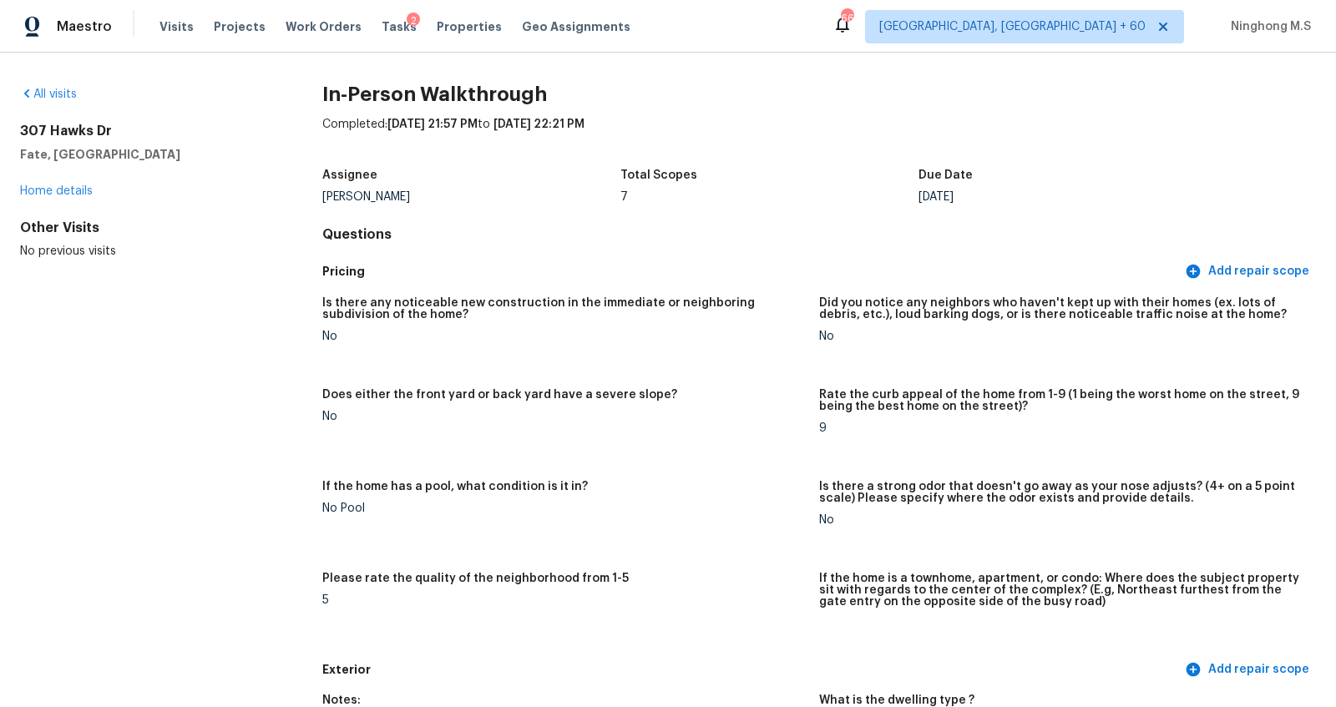
click at [179, 43] on div "Visits Projects Work Orders Tasks 2 Properties Geo Assignments" at bounding box center [404, 26] width 491 height 33
click at [174, 36] on div "Visits Projects Work Orders Tasks 2 Properties Geo Assignments" at bounding box center [404, 26] width 491 height 33
click at [174, 28] on span "Visits" at bounding box center [176, 26] width 34 height 17
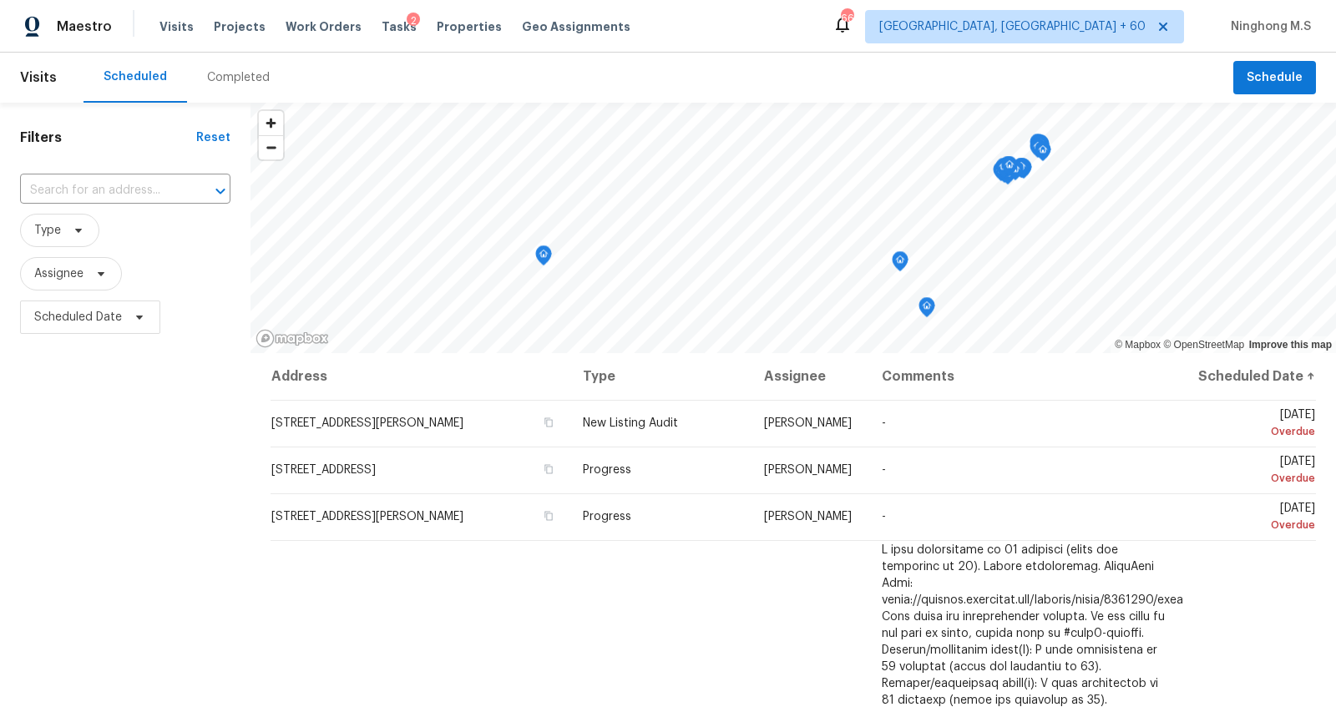
click at [238, 77] on div "Completed" at bounding box center [238, 77] width 63 height 17
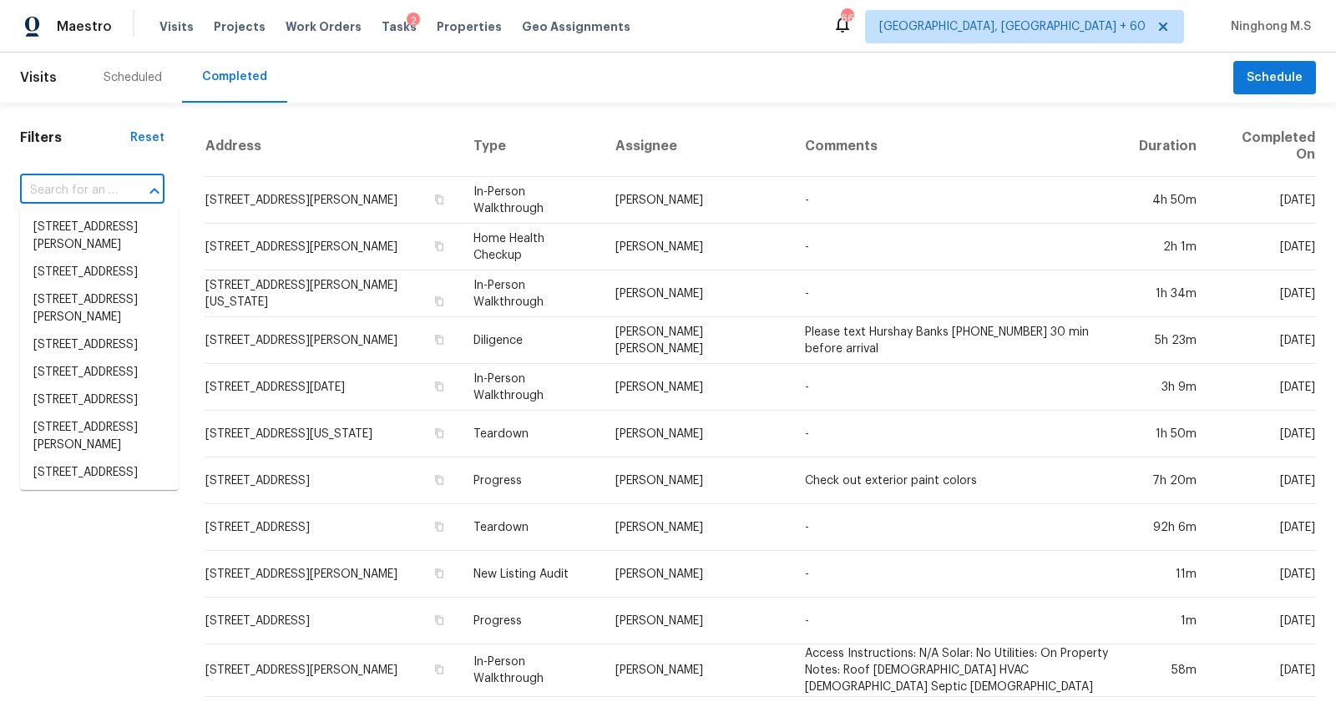
click at [100, 188] on input "text" at bounding box center [69, 191] width 98 height 26
paste input "[STREET_ADDRESS]"
type input "[STREET_ADDRESS]"
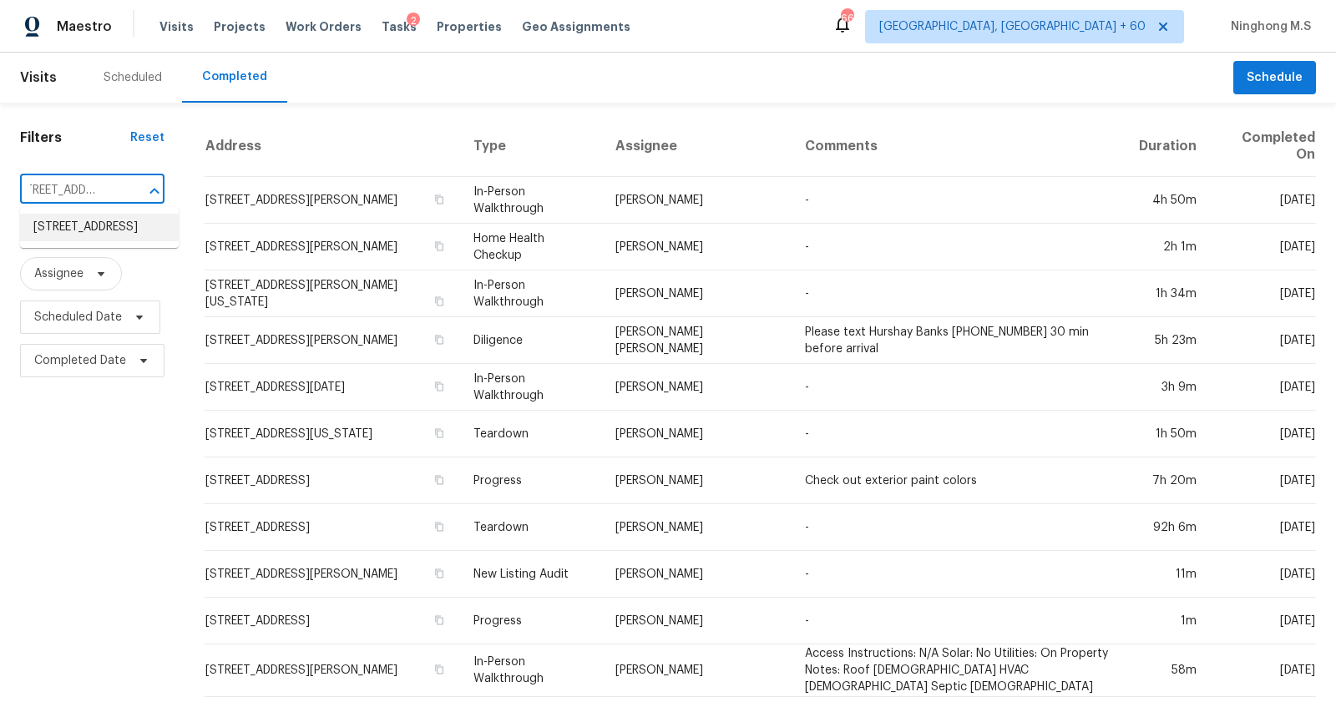
click at [114, 219] on li "[STREET_ADDRESS]" at bounding box center [99, 228] width 159 height 28
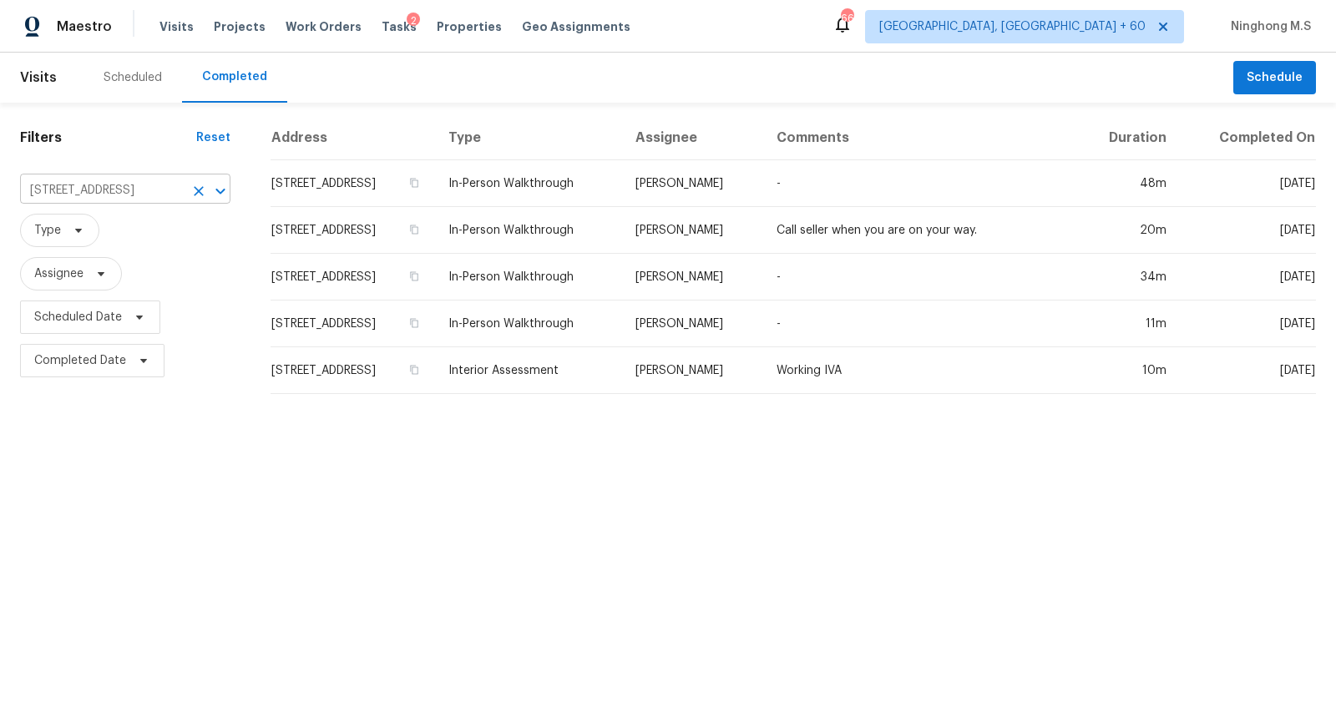
click at [147, 191] on input "[STREET_ADDRESS]" at bounding box center [102, 191] width 164 height 26
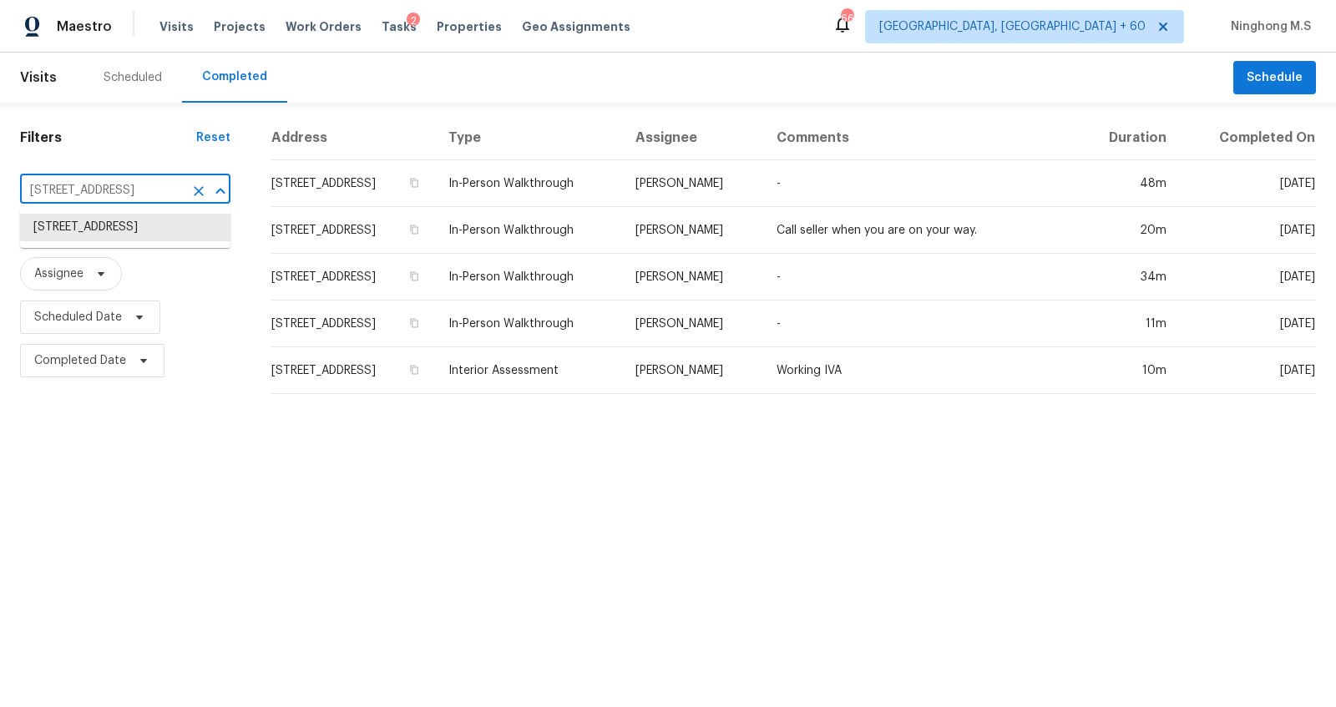
click at [147, 191] on input "[STREET_ADDRESS]" at bounding box center [102, 191] width 164 height 26
click at [190, 188] on icon "Clear" at bounding box center [198, 191] width 17 height 17
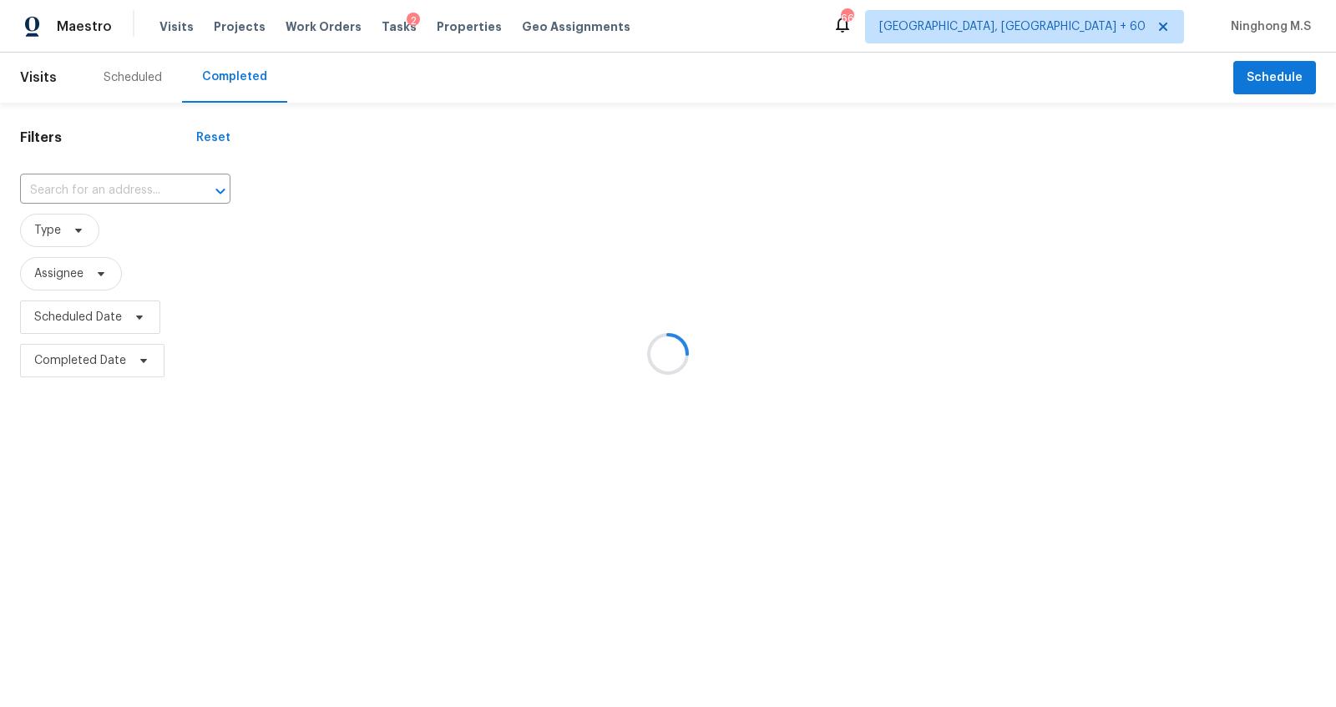
click at [81, 191] on div at bounding box center [668, 353] width 1336 height 707
click at [63, 183] on div at bounding box center [668, 353] width 1336 height 707
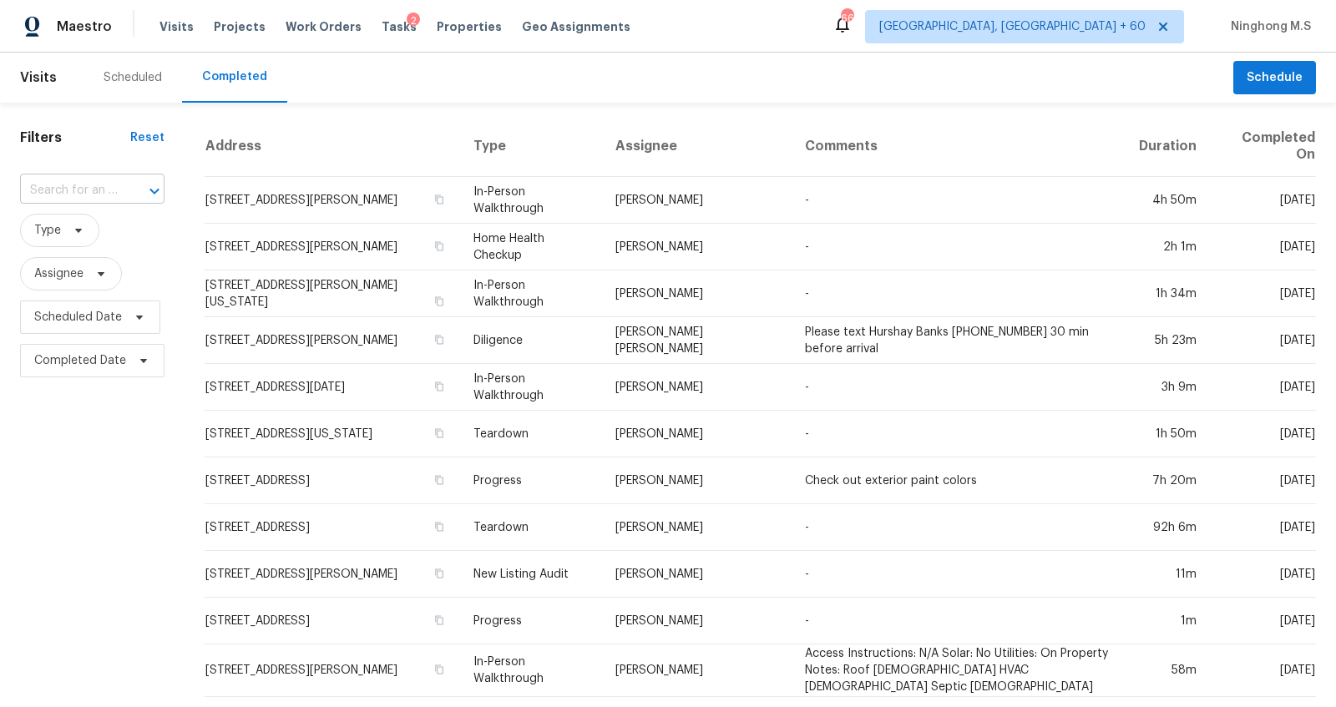
click at [80, 186] on input "text" at bounding box center [69, 191] width 98 height 26
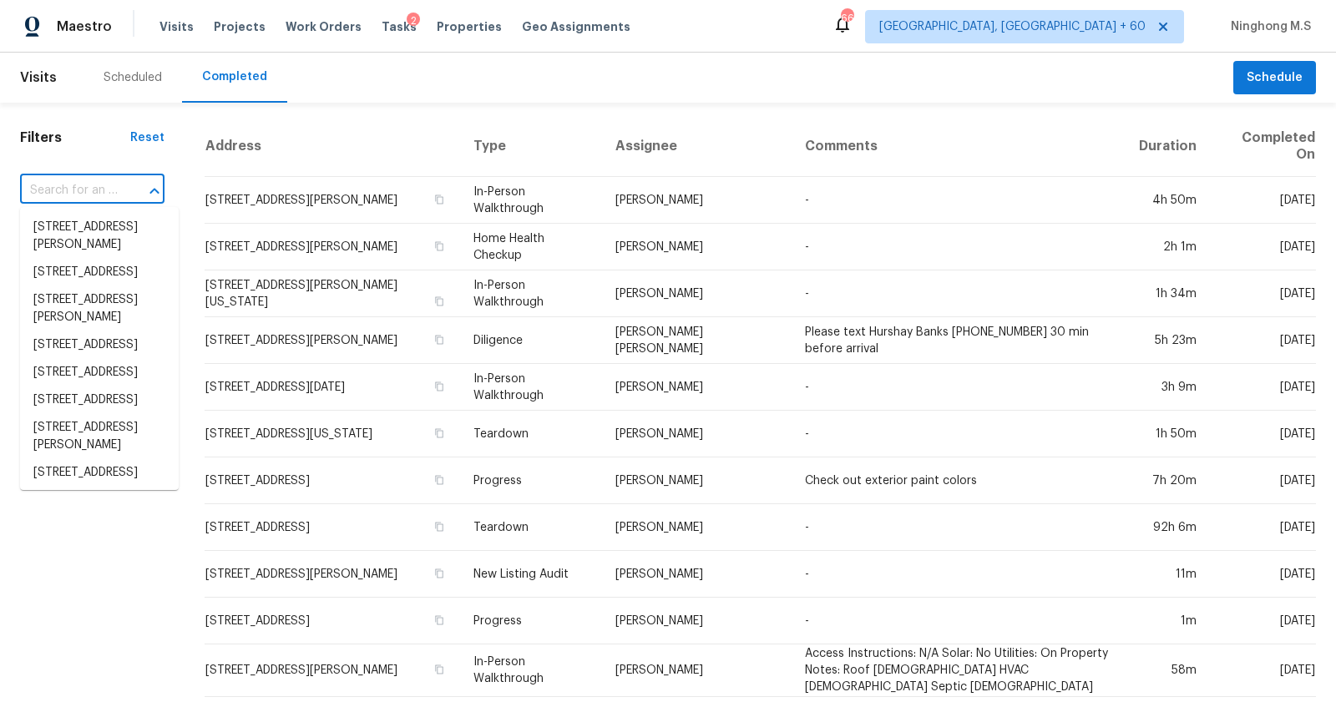
paste input "[STREET_ADDRESS]"
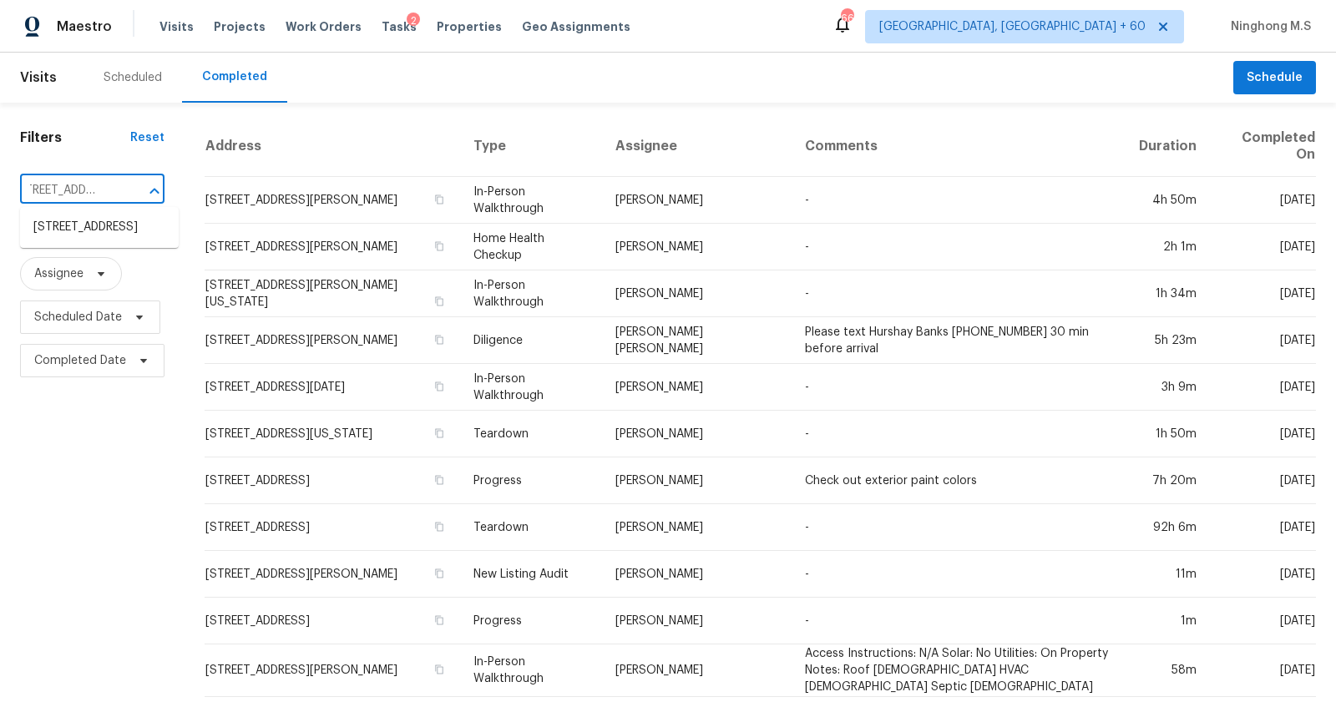
type input "[STREET_ADDRESS]"
click at [106, 236] on li "[STREET_ADDRESS]" at bounding box center [99, 228] width 159 height 28
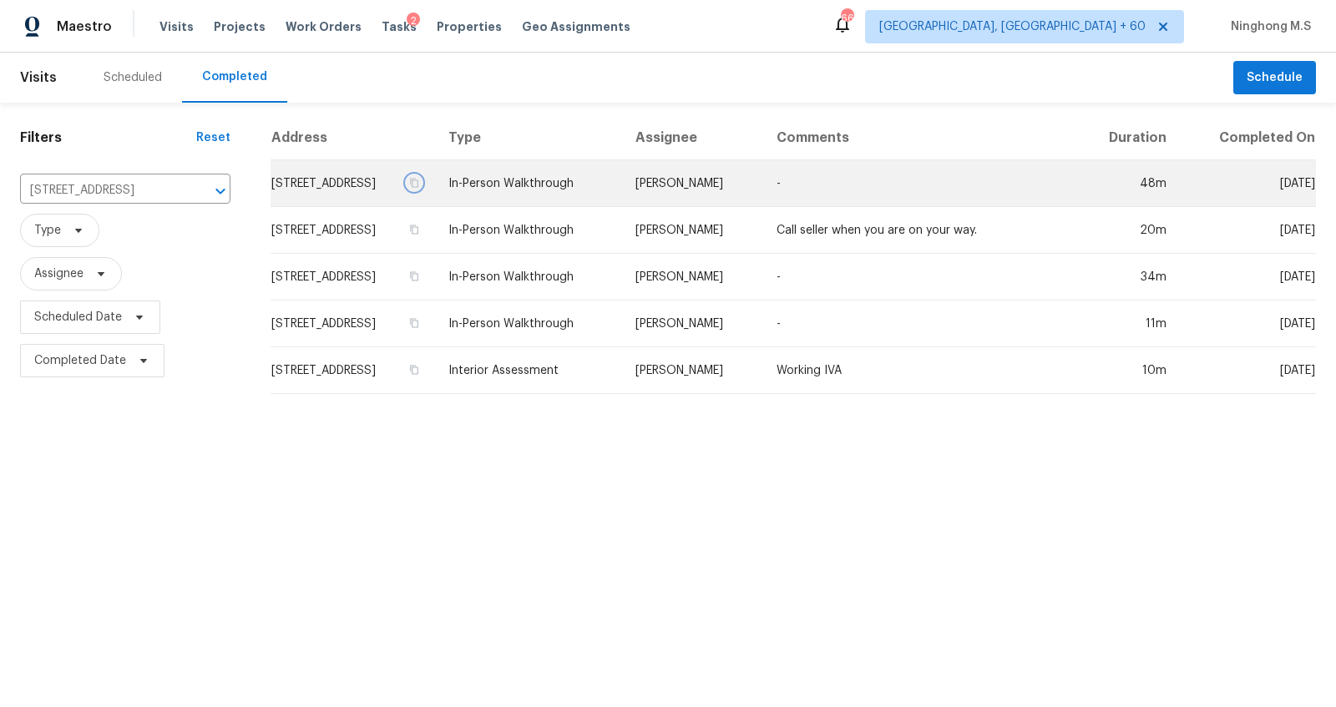
click at [422, 175] on button "button" at bounding box center [414, 182] width 15 height 15
click at [622, 191] on td "In-Person Walkthrough" at bounding box center [528, 183] width 187 height 47
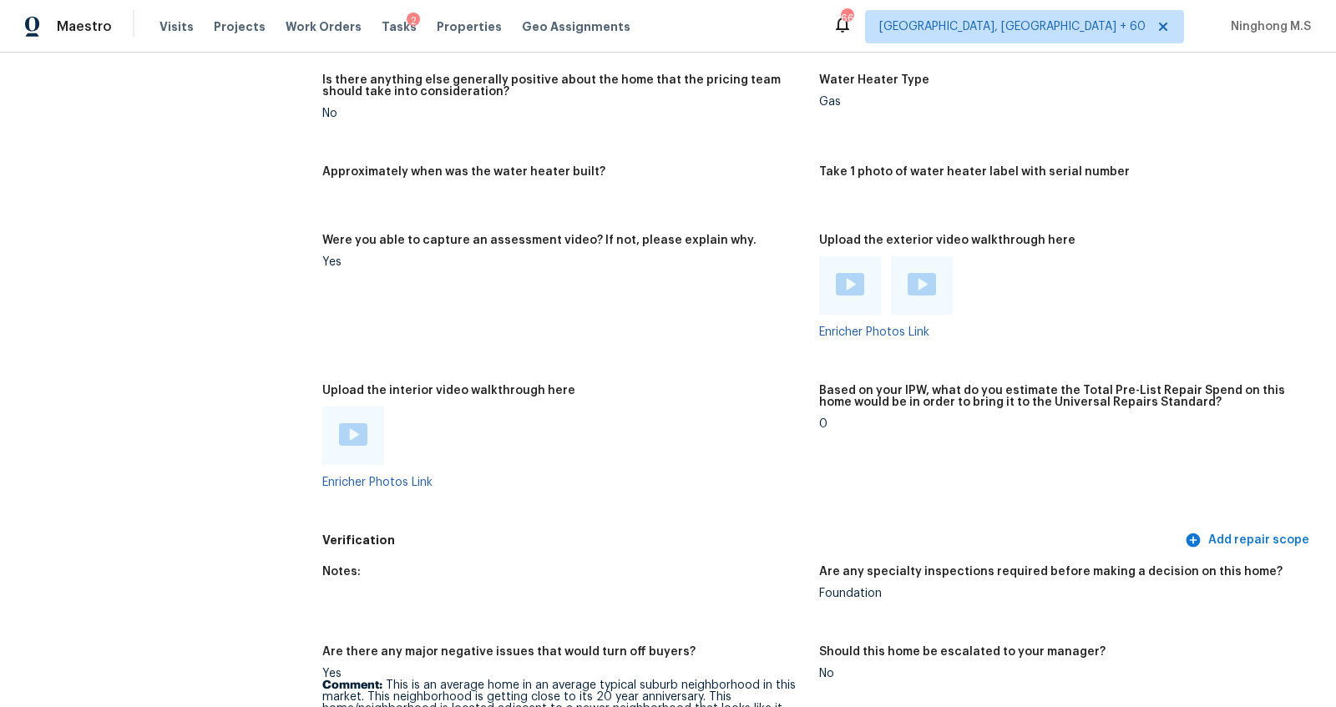
scroll to position [3088, 0]
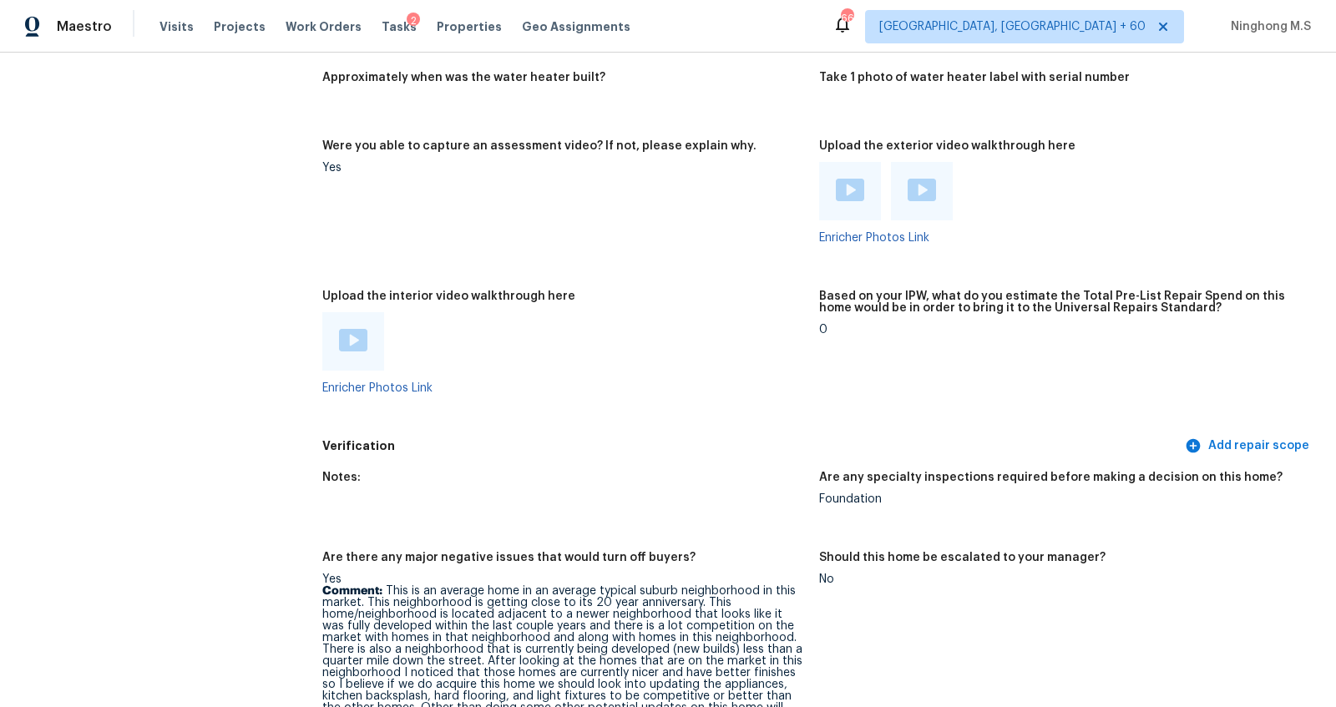
click at [352, 341] on img at bounding box center [353, 340] width 28 height 23
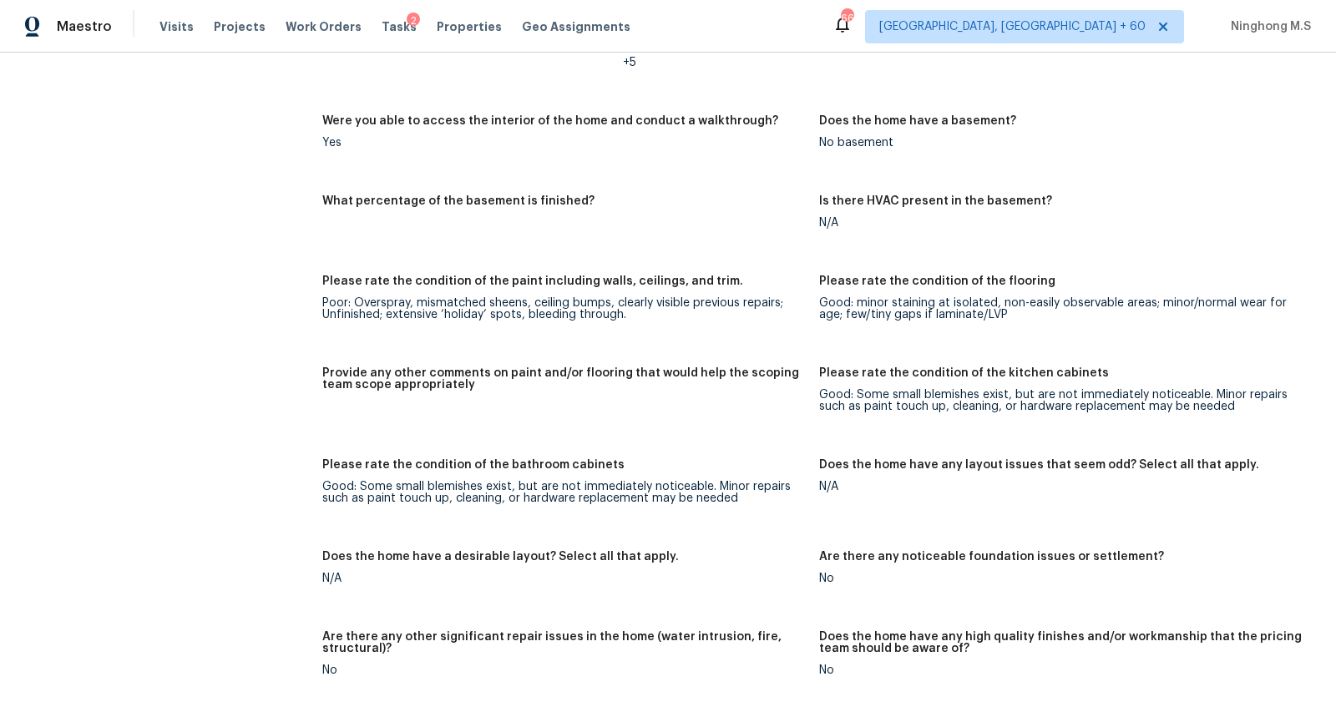
scroll to position [2346, 0]
drag, startPoint x: 432, startPoint y: 484, endPoint x: 515, endPoint y: 484, distance: 83.5
click at [515, 484] on div "Good: Some small blemishes exist, but are not immediately noticeable. Minor rep…" at bounding box center [563, 491] width 483 height 23
drag, startPoint x: 419, startPoint y: 325, endPoint x: 553, endPoint y: 325, distance: 133.6
click at [553, 325] on figure "Please rate the condition of the paint including walls, ceilings, and trim. Poo…" at bounding box center [570, 311] width 497 height 72
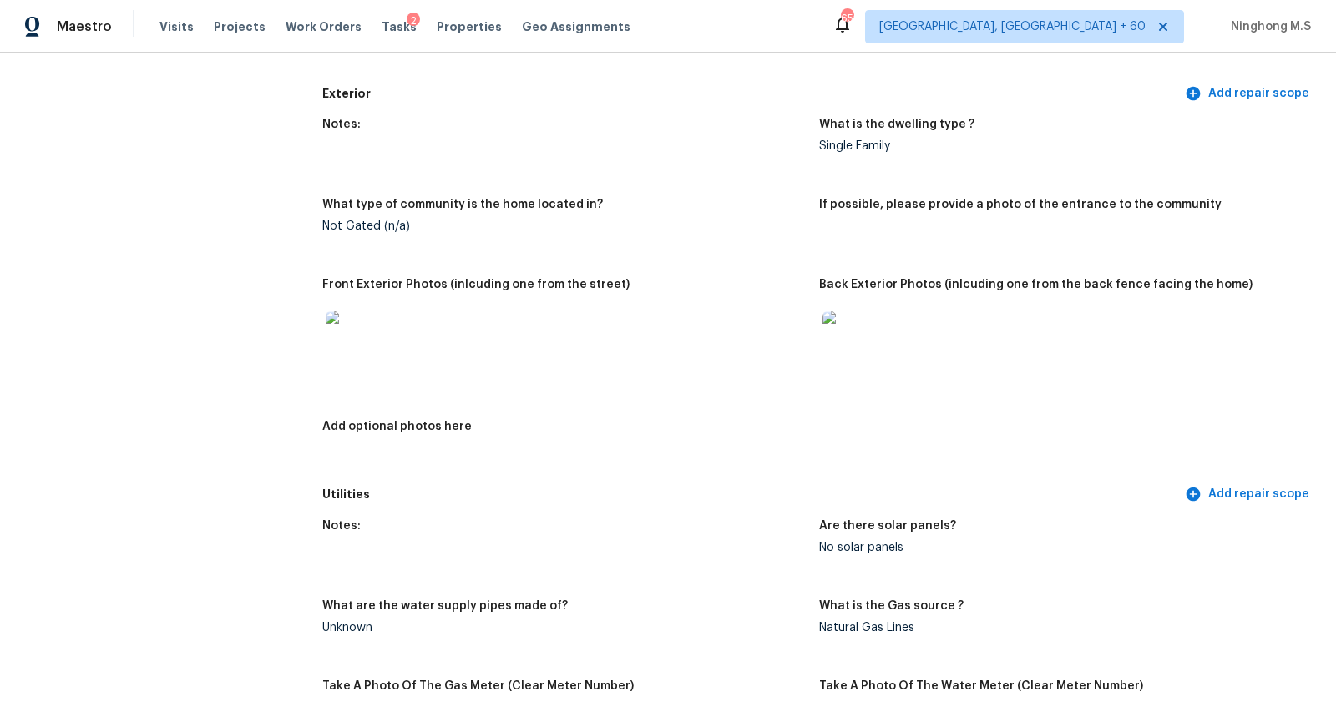
scroll to position [549, 0]
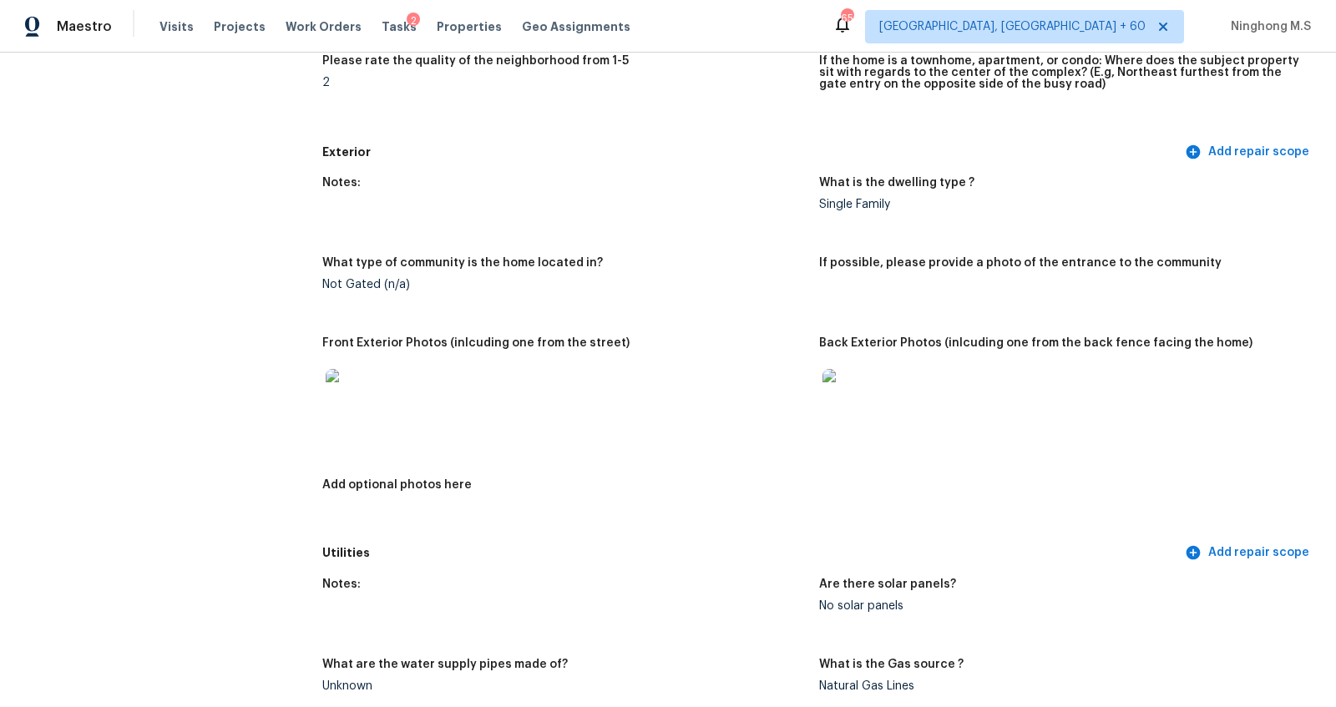
click at [838, 407] on img at bounding box center [849, 395] width 53 height 53
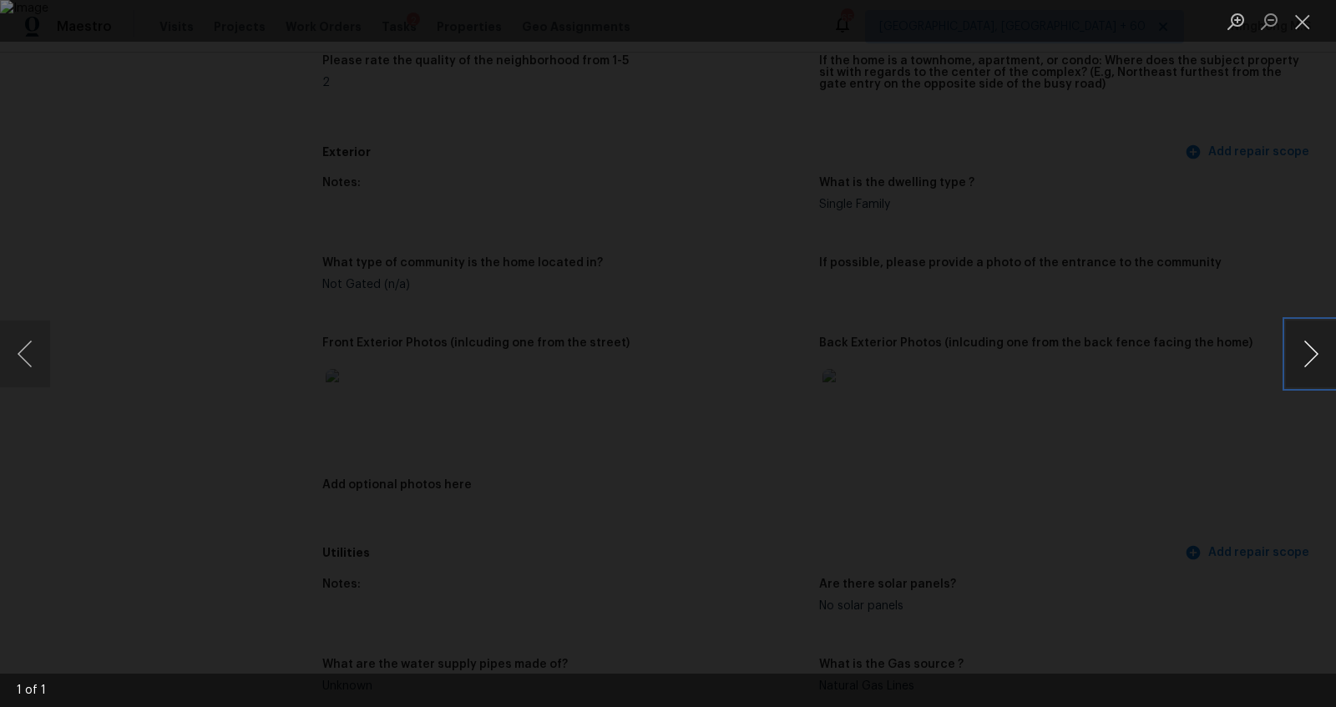
click at [1323, 346] on button "Next image" at bounding box center [1311, 354] width 50 height 67
click at [1301, 23] on button "Close lightbox" at bounding box center [1302, 21] width 33 height 29
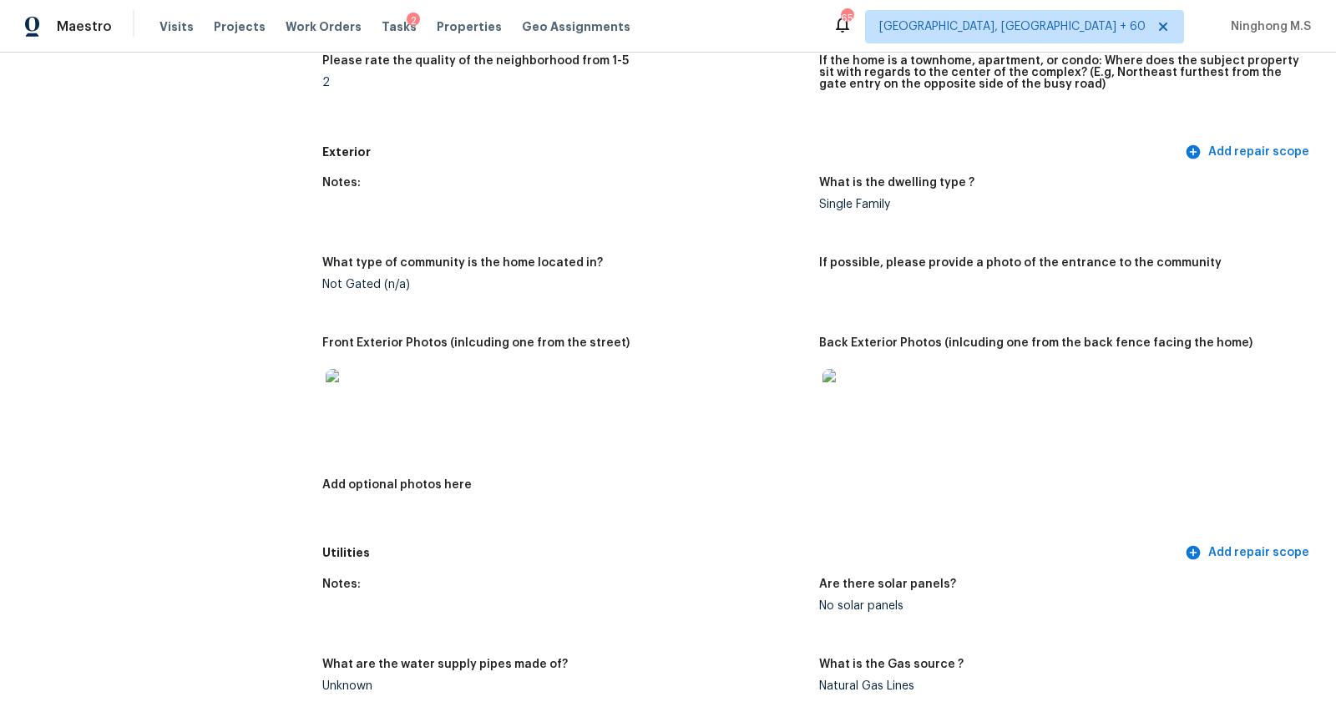
click at [354, 392] on img at bounding box center [352, 395] width 53 height 53
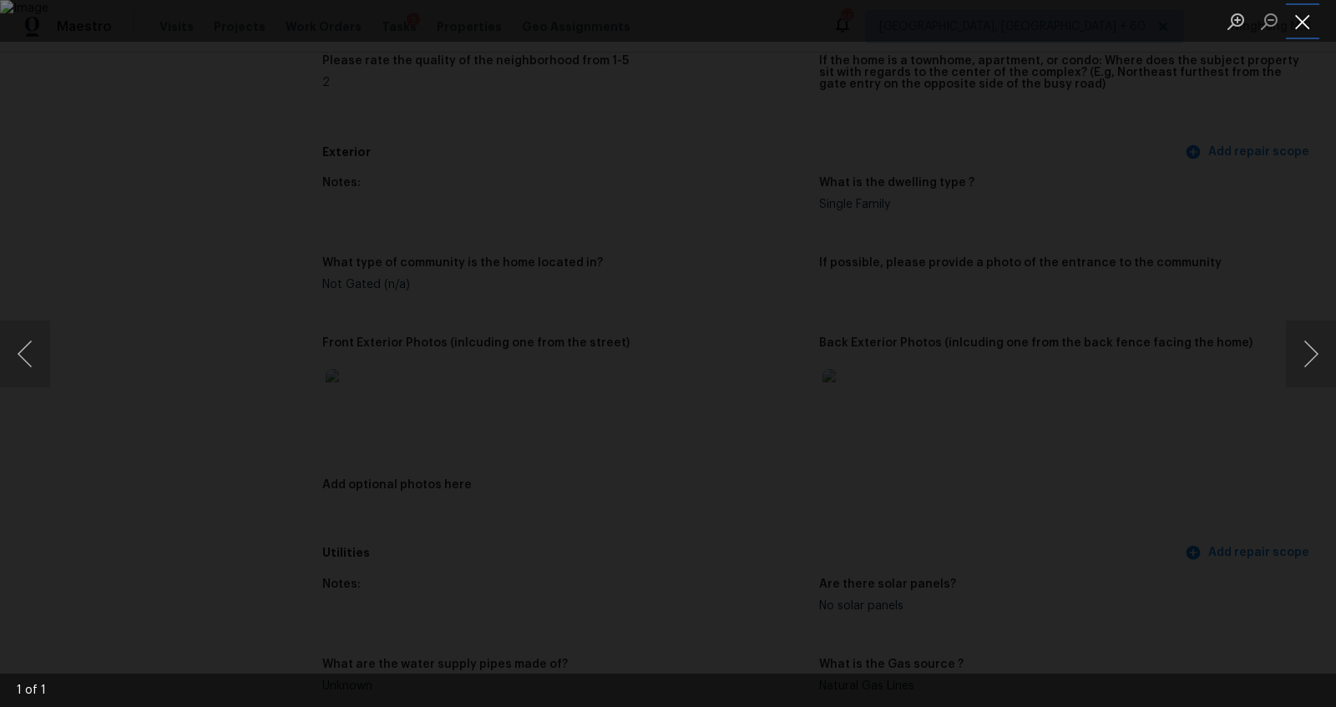
click at [1303, 21] on button "Close lightbox" at bounding box center [1302, 21] width 33 height 29
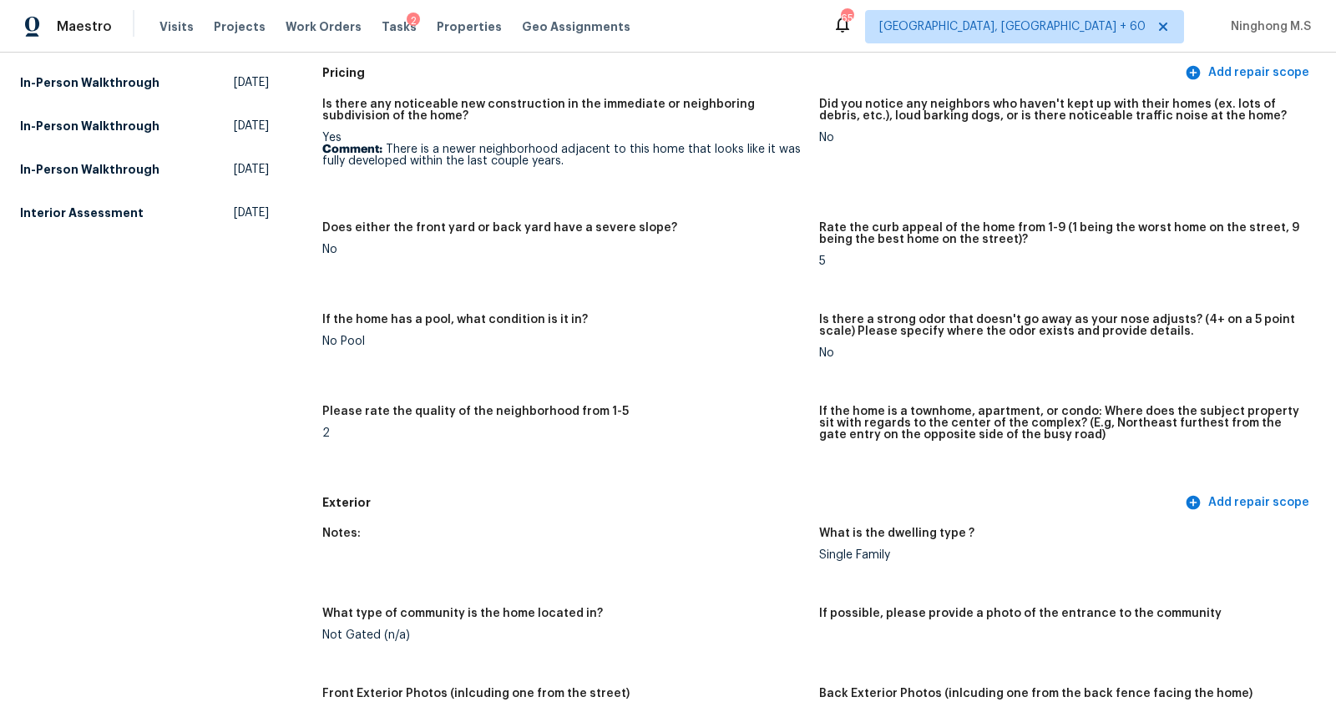
scroll to position [0, 0]
